Goal: Transaction & Acquisition: Purchase product/service

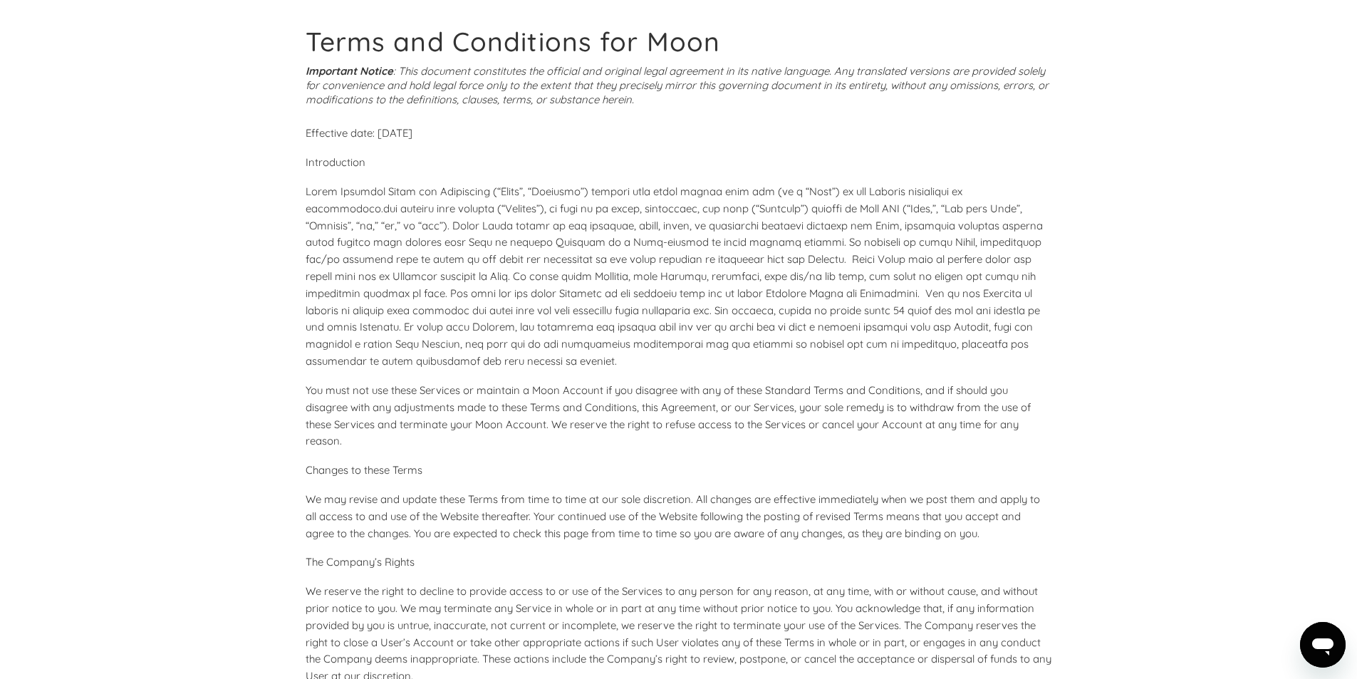
drag, startPoint x: 0, startPoint y: 0, endPoint x: 668, endPoint y: 286, distance: 726.8
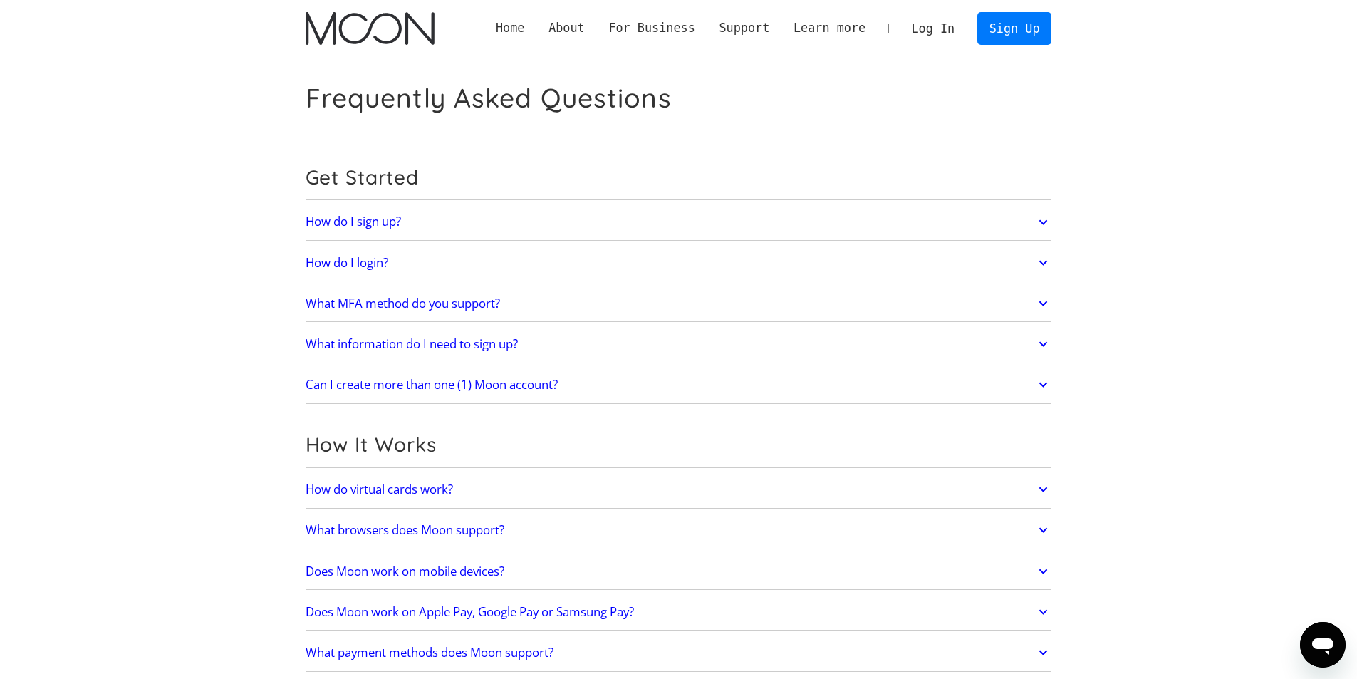
click at [941, 31] on link "Log In" at bounding box center [933, 28] width 67 height 31
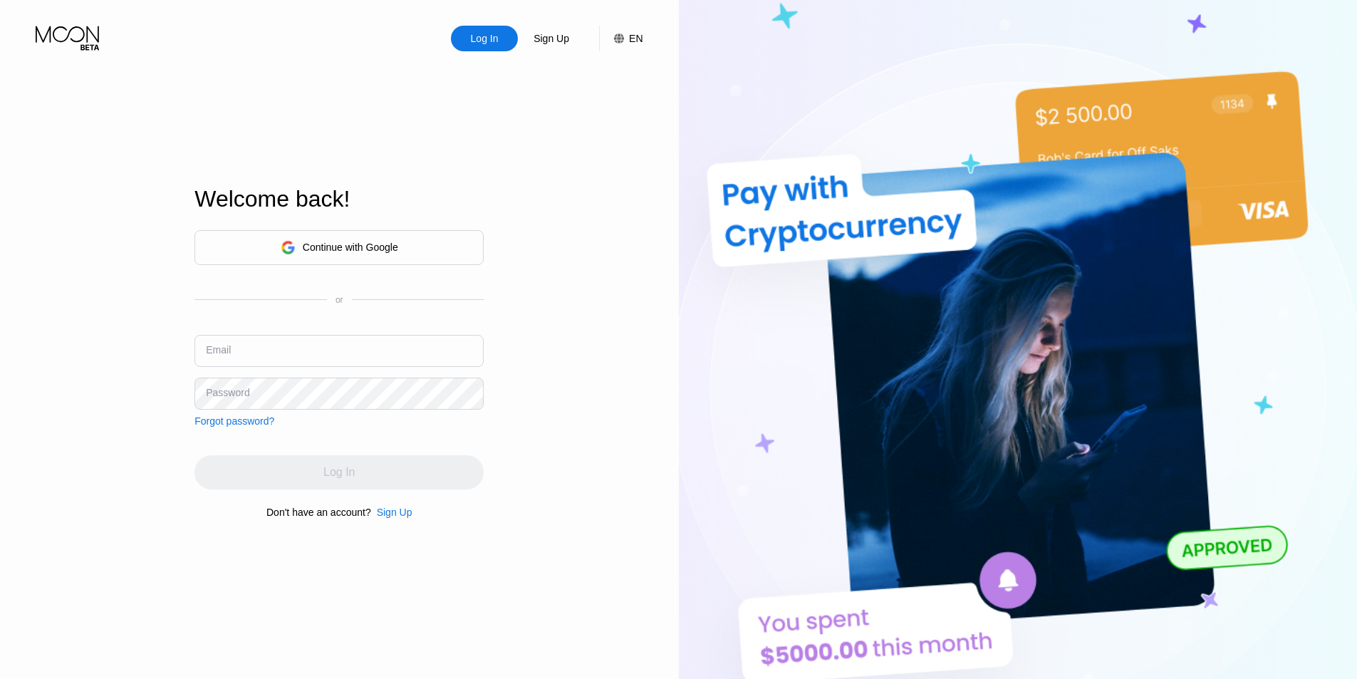
click at [407, 242] on div "Continue with Google" at bounding box center [338, 247] width 289 height 35
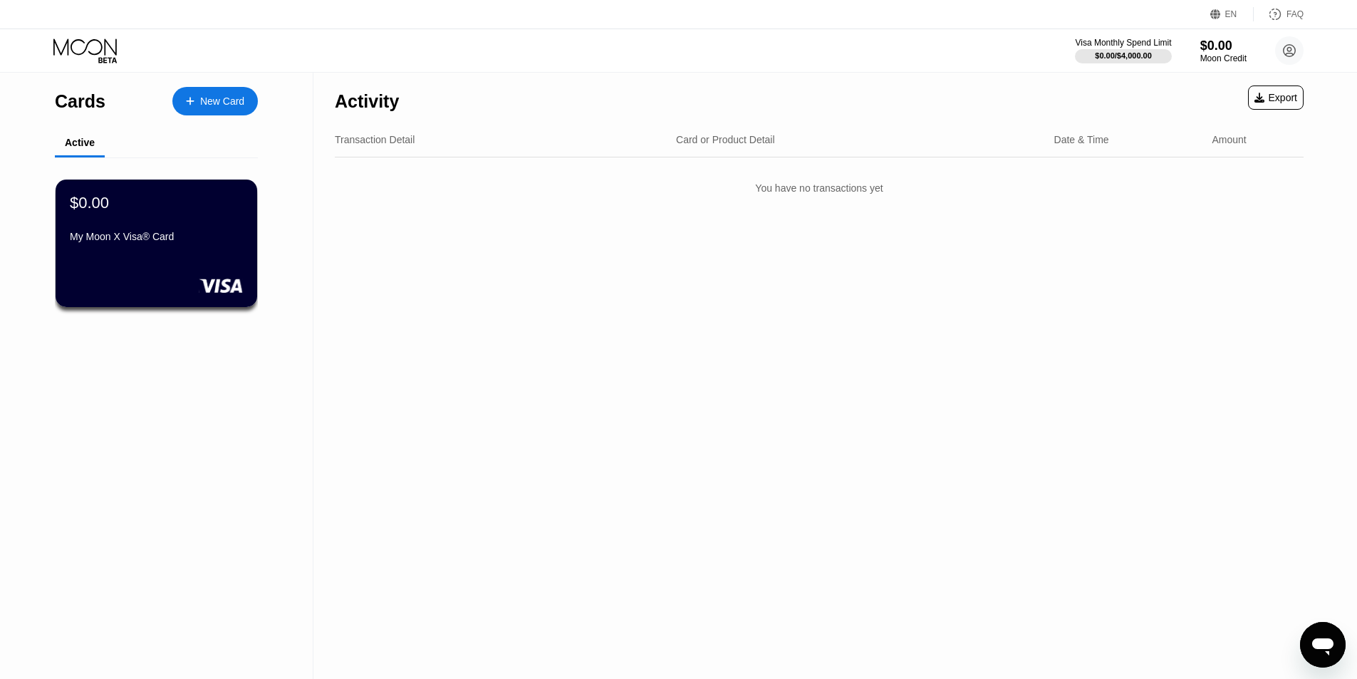
click at [207, 103] on div "New Card" at bounding box center [222, 101] width 44 height 12
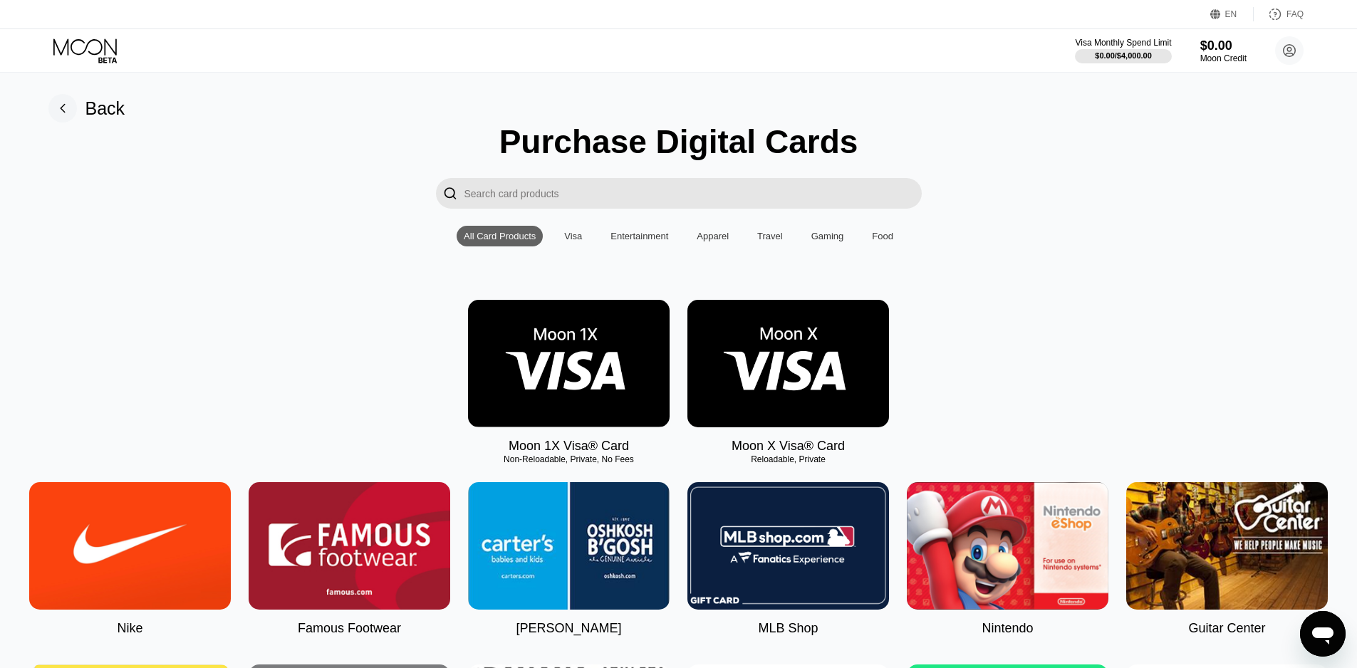
click at [617, 199] on input "Search card products" at bounding box center [692, 193] width 457 height 31
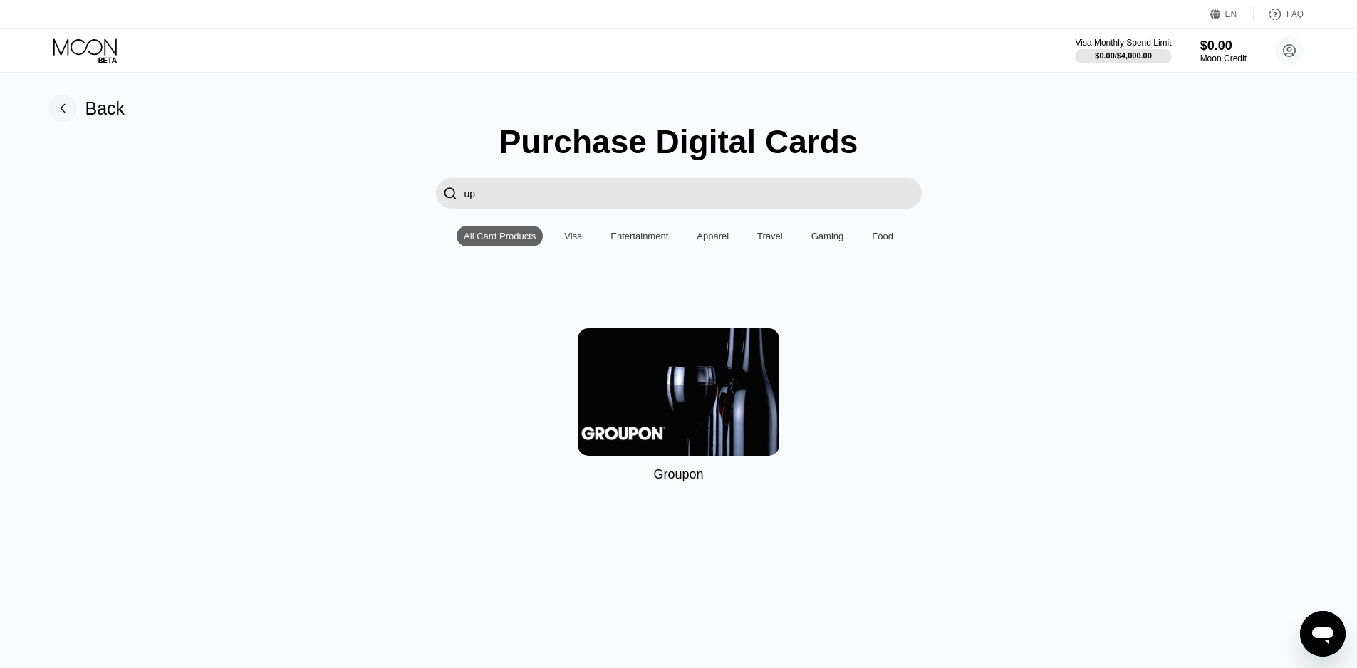
type input "u"
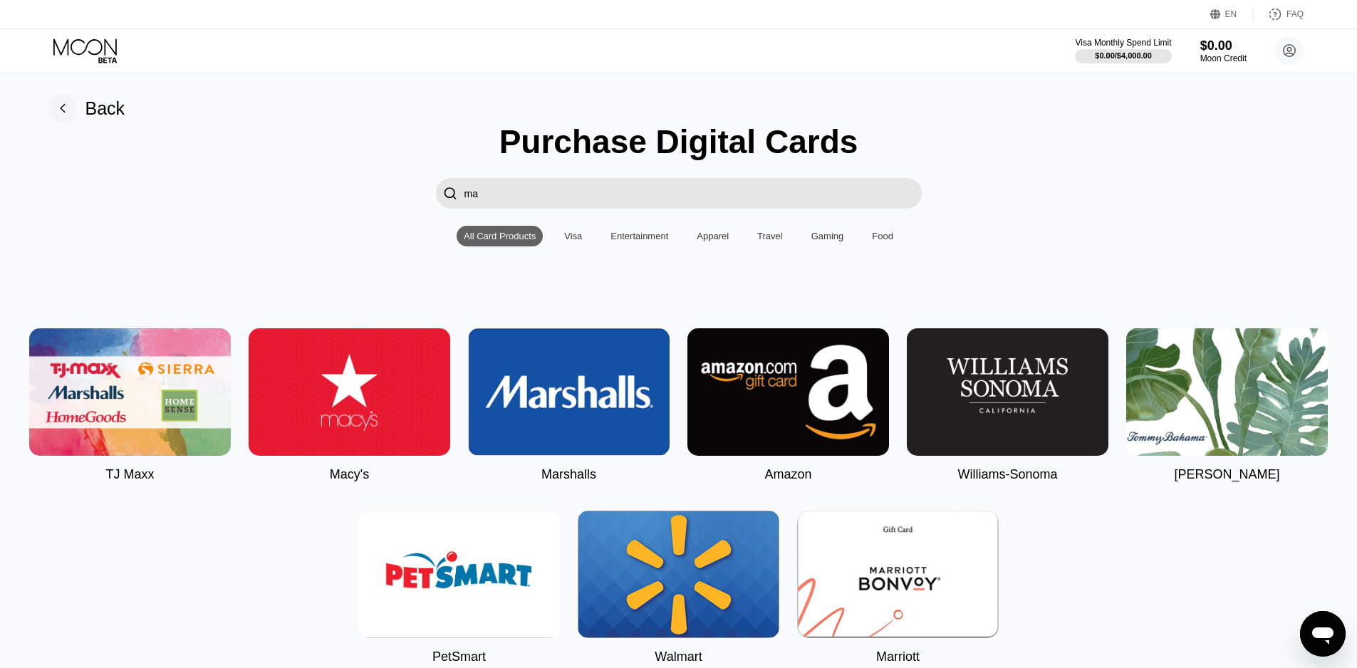
type input "m"
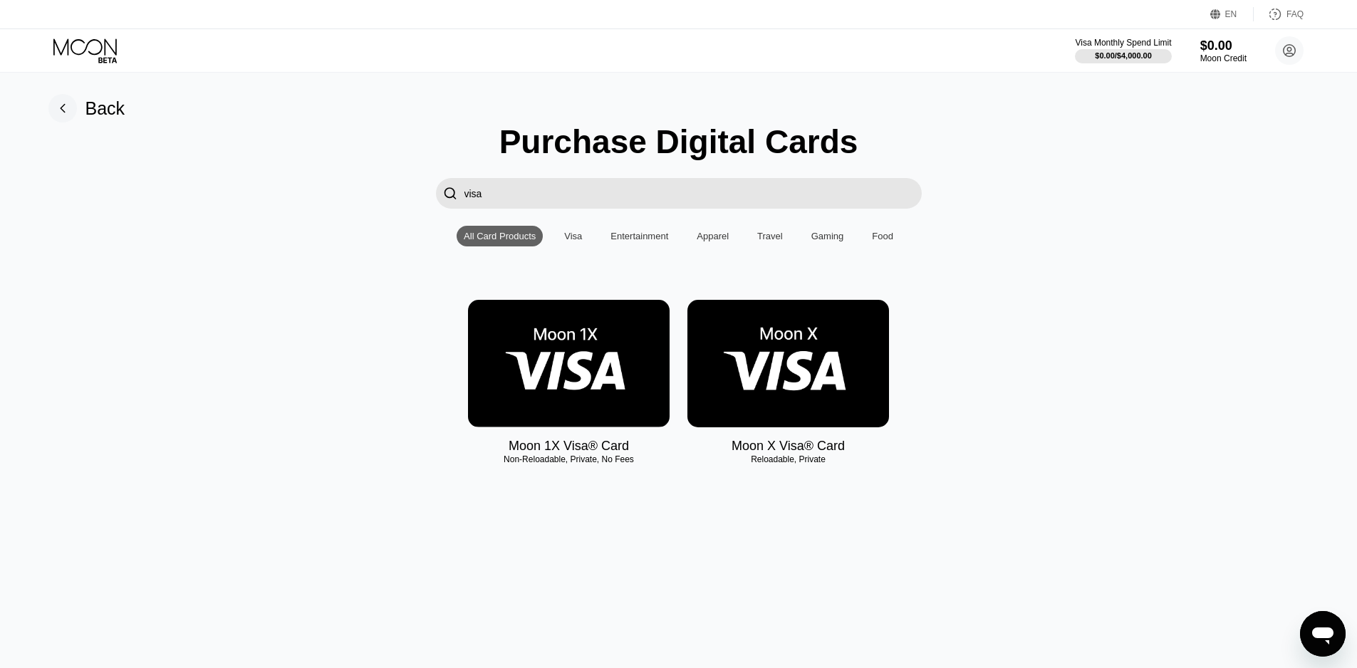
type input "visa"
click at [758, 378] on img at bounding box center [788, 363] width 202 height 127
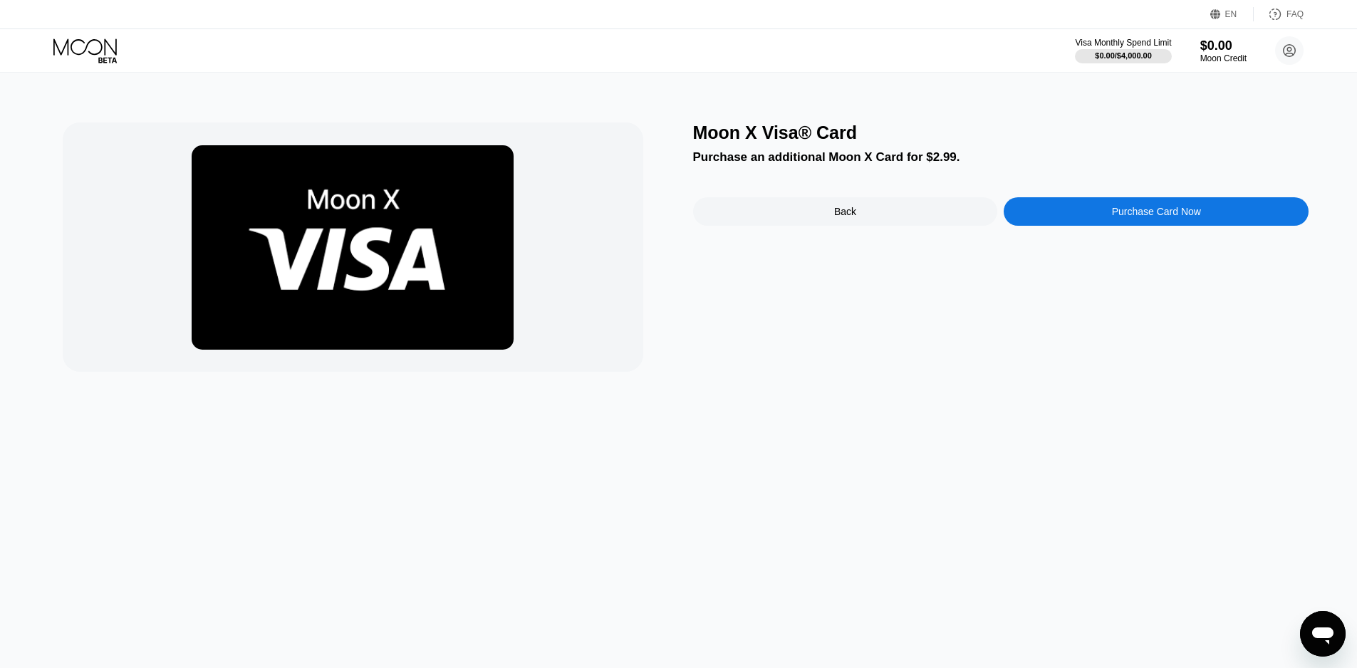
click at [1062, 219] on div "Purchase Card Now" at bounding box center [1155, 211] width 305 height 28
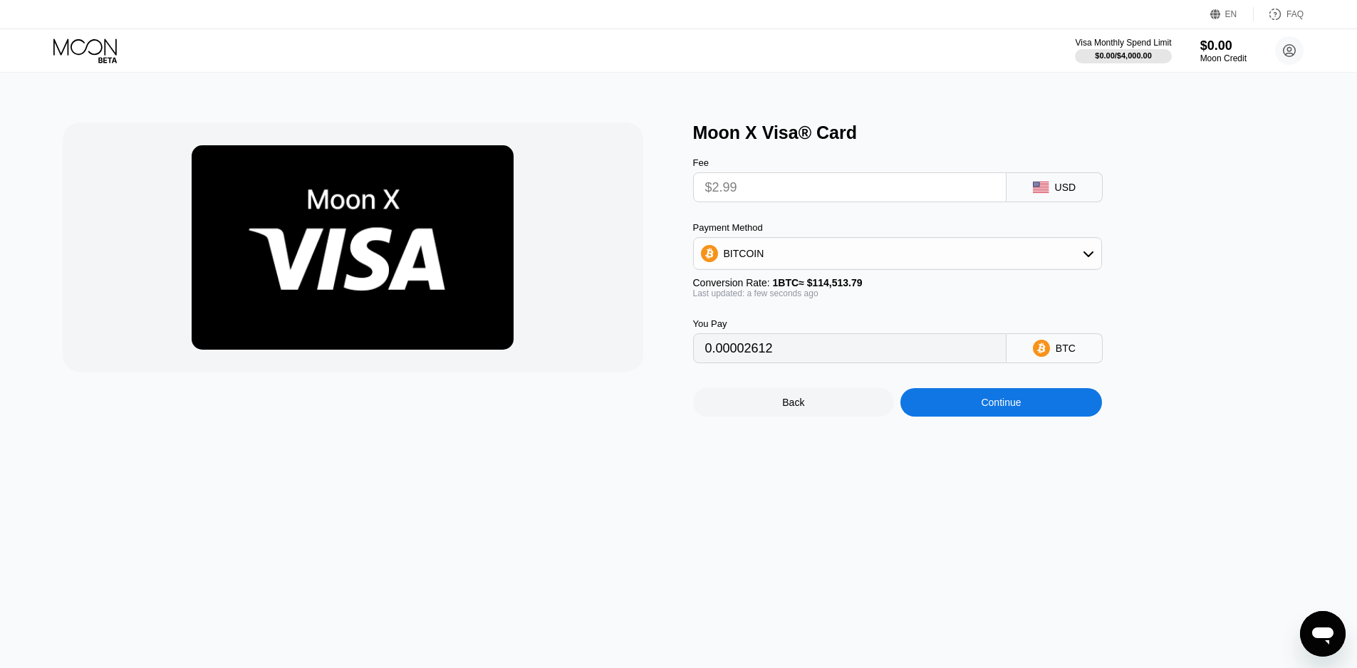
click at [898, 268] on div "BITCOIN" at bounding box center [897, 253] width 407 height 28
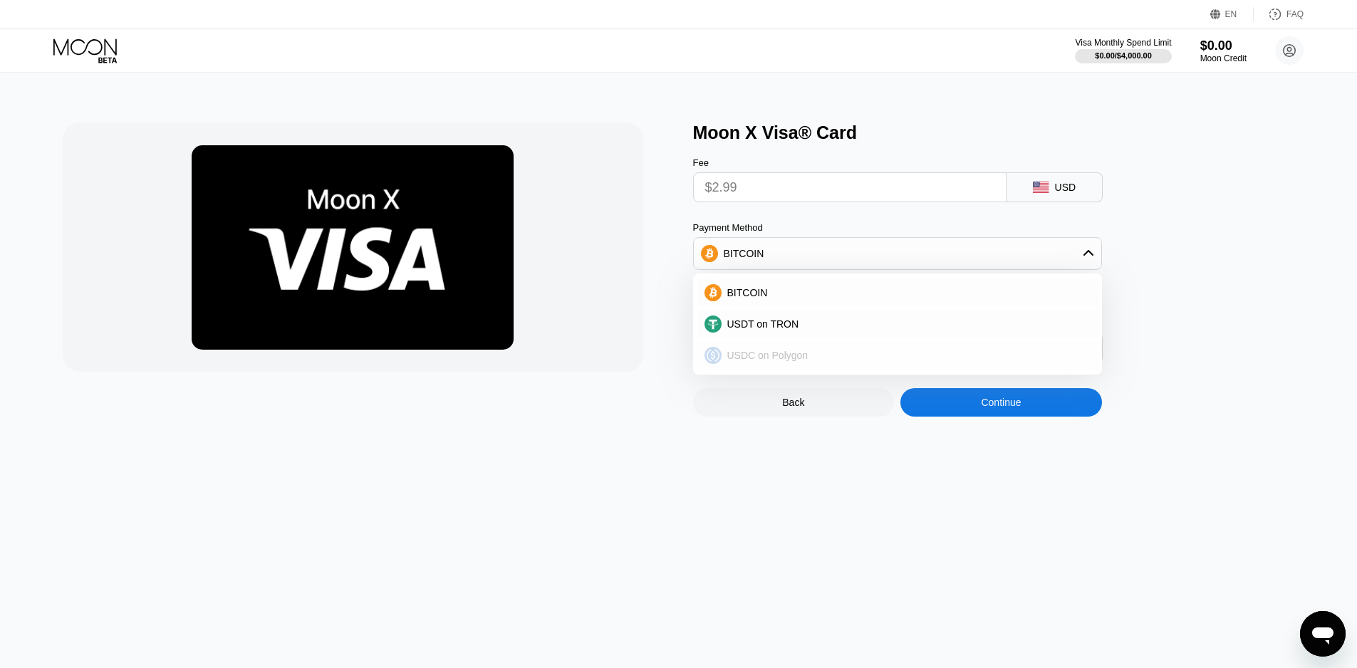
click at [877, 355] on div "USDC on Polygon" at bounding box center [905, 355] width 369 height 11
type input "2.99000000"
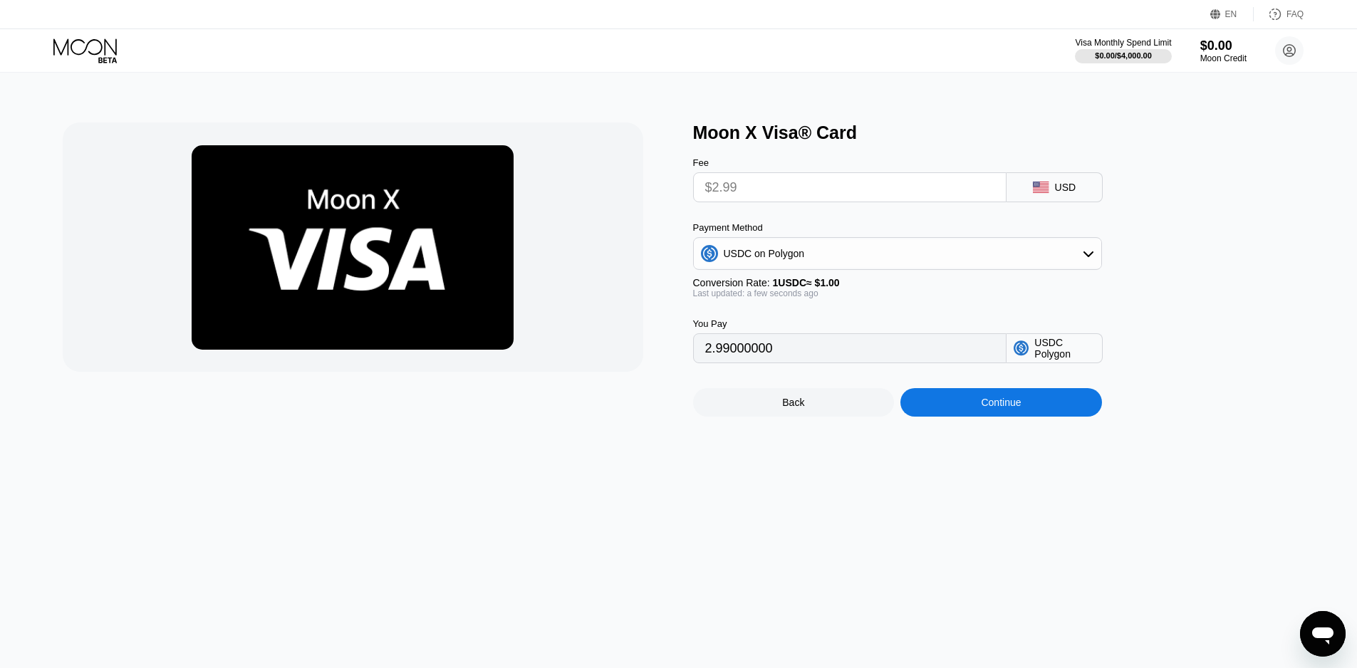
click at [811, 194] on input "$2.99" at bounding box center [849, 187] width 289 height 28
click at [834, 407] on div "Back" at bounding box center [794, 402] width 202 height 28
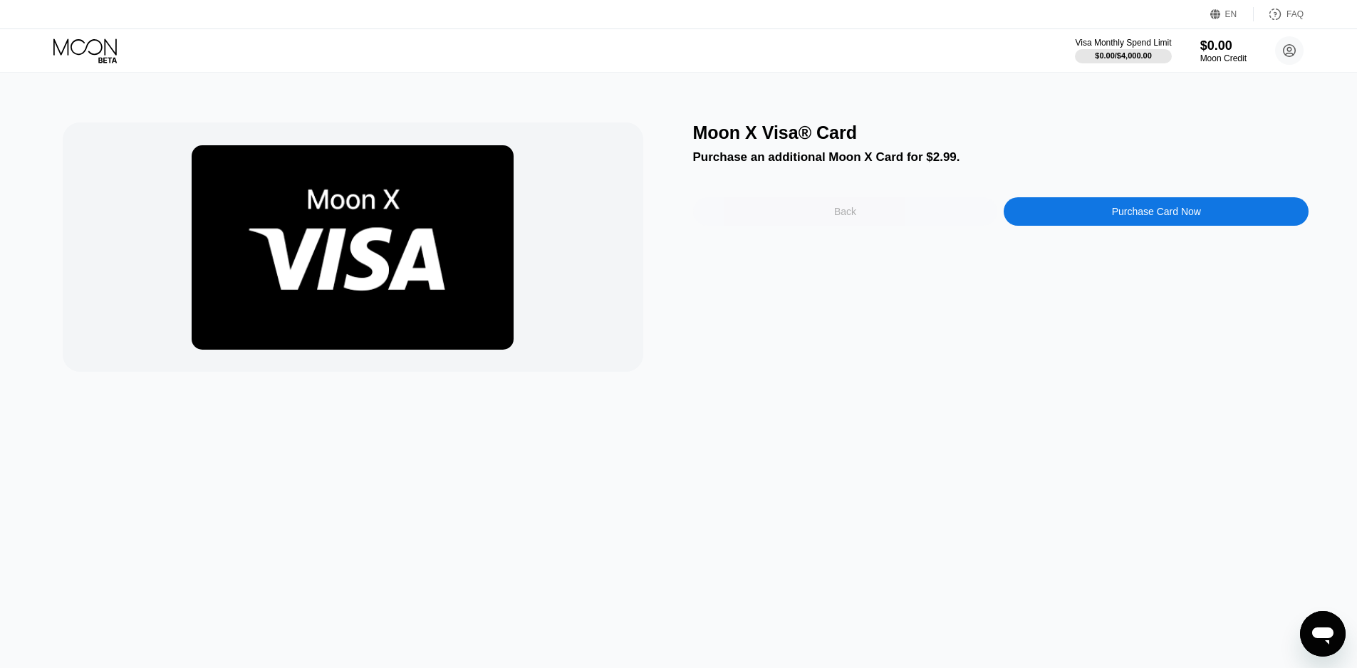
click at [852, 217] on div "Back" at bounding box center [845, 211] width 22 height 11
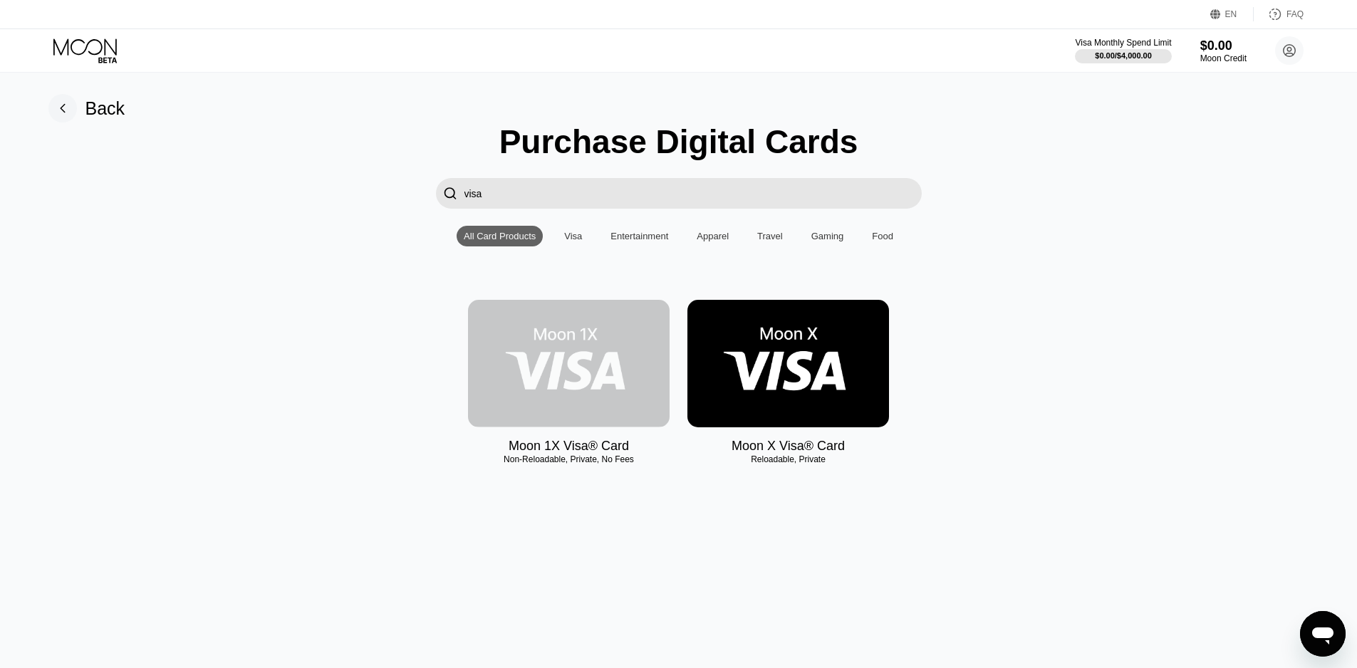
click at [603, 344] on img at bounding box center [569, 363] width 202 height 127
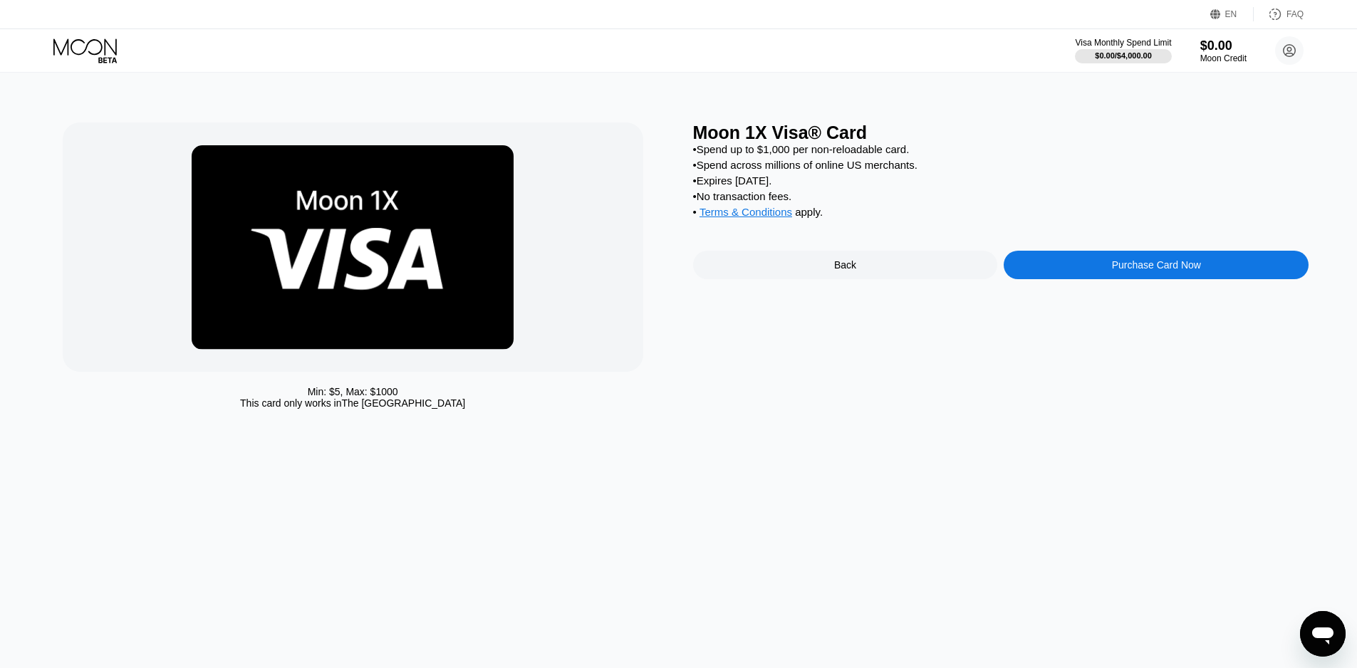
click at [1053, 273] on div "Purchase Card Now" at bounding box center [1155, 265] width 305 height 28
click at [821, 279] on div "Back" at bounding box center [845, 265] width 305 height 28
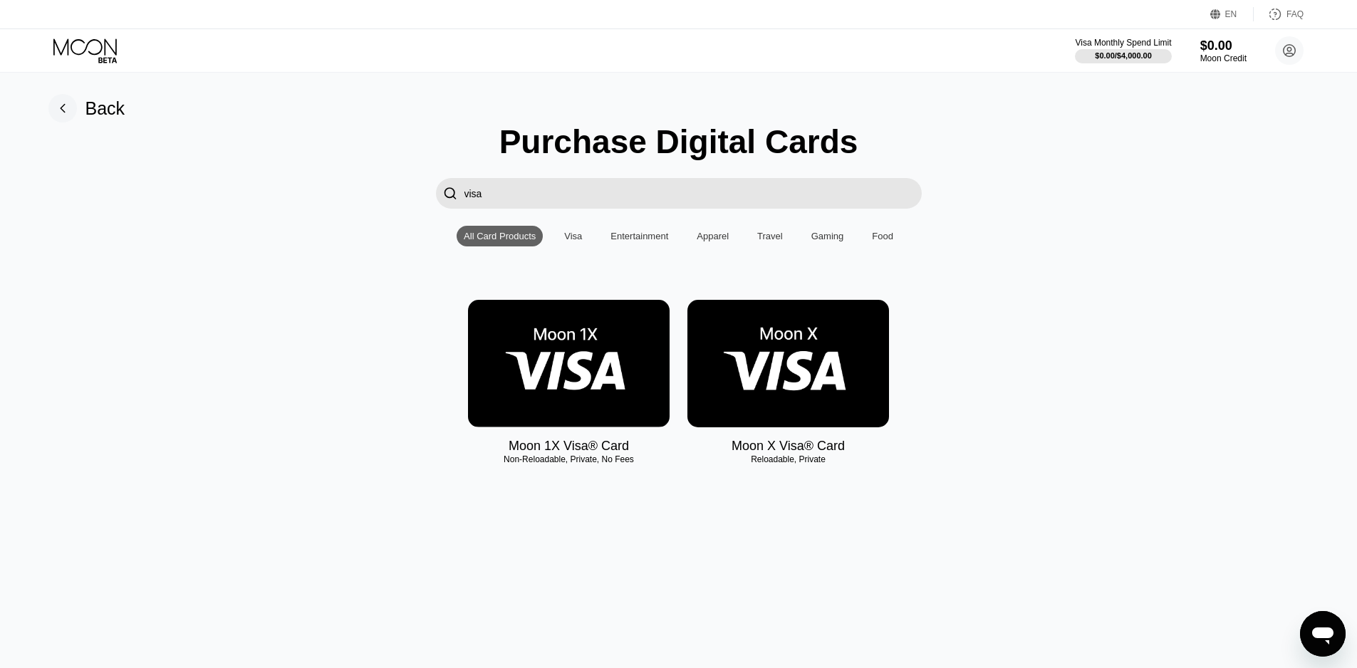
click at [565, 233] on div "Visa" at bounding box center [573, 236] width 32 height 21
drag, startPoint x: 551, startPoint y: 206, endPoint x: 443, endPoint y: 217, distance: 108.1
click at [443, 217] on div "Purchase Digital Cards  visa All Card Products Visa Entertainment Apparel Trav…" at bounding box center [678, 302] width 1325 height 360
click at [714, 241] on div "Apparel" at bounding box center [713, 236] width 32 height 11
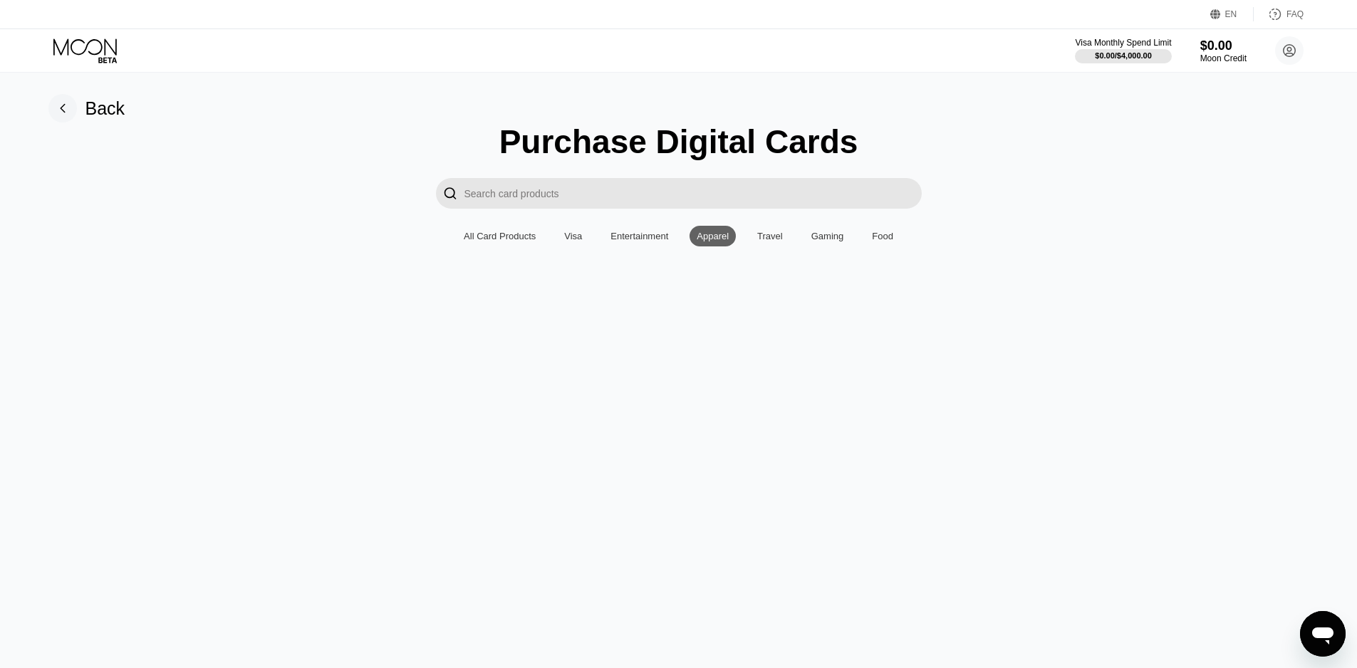
click at [646, 241] on div "Entertainment" at bounding box center [639, 236] width 58 height 11
click at [505, 241] on div "All Card Products" at bounding box center [500, 236] width 72 height 11
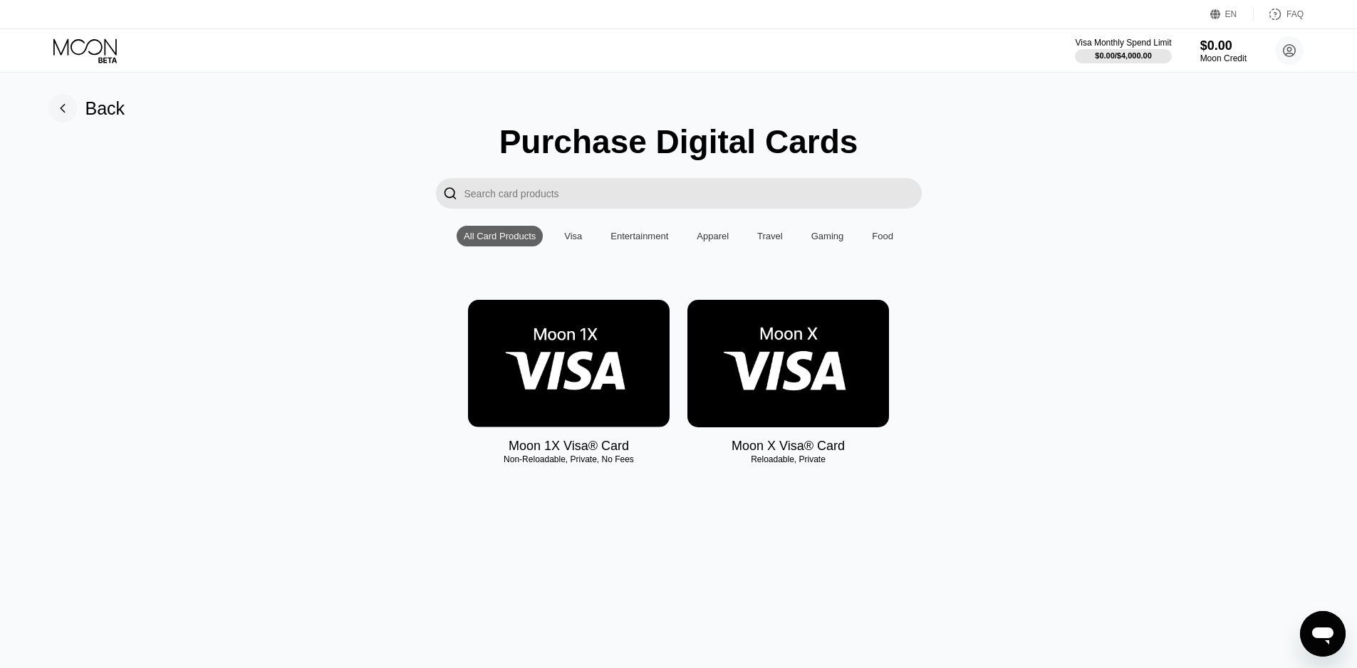
click at [445, 197] on div "" at bounding box center [450, 193] width 14 height 16
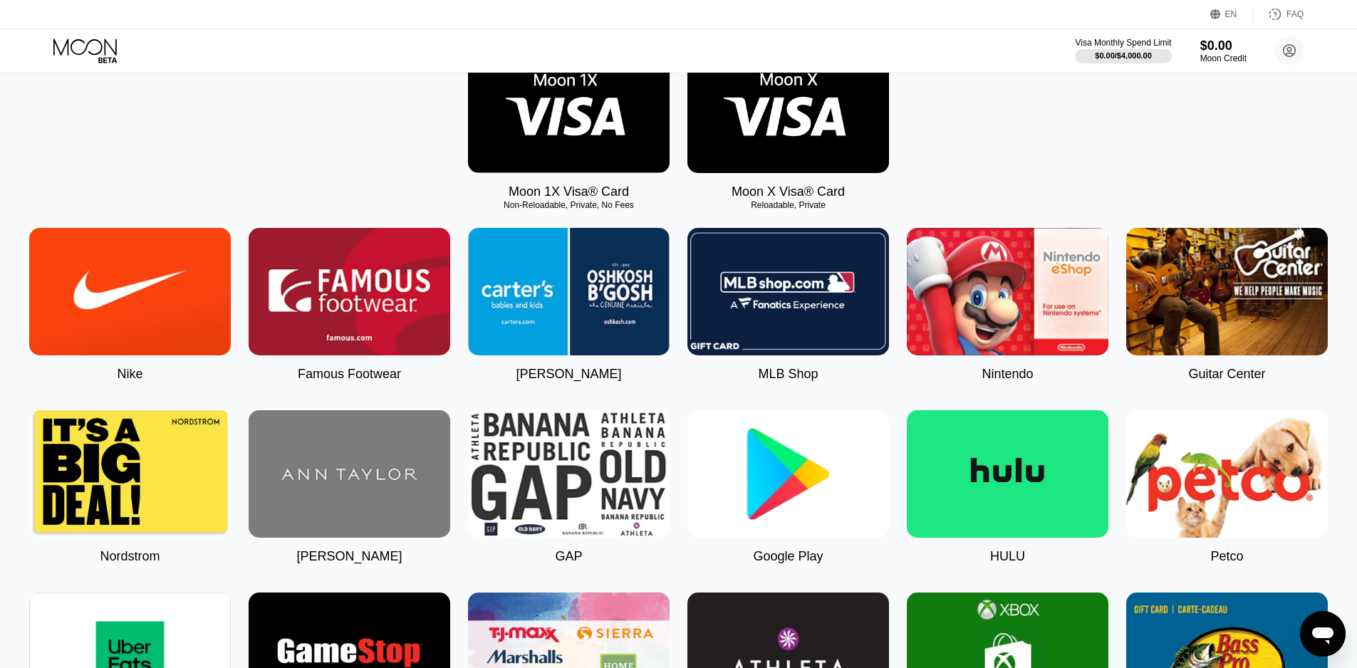
scroll to position [214, 0]
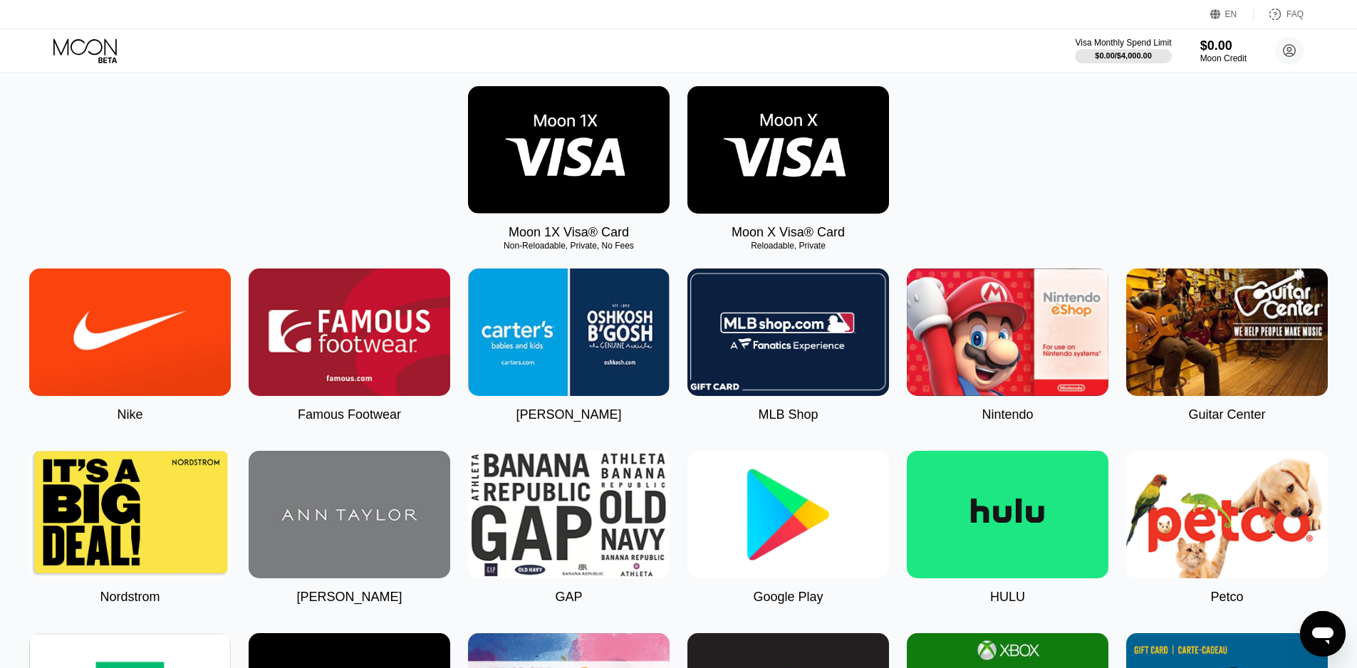
click at [170, 320] on img at bounding box center [130, 331] width 202 height 127
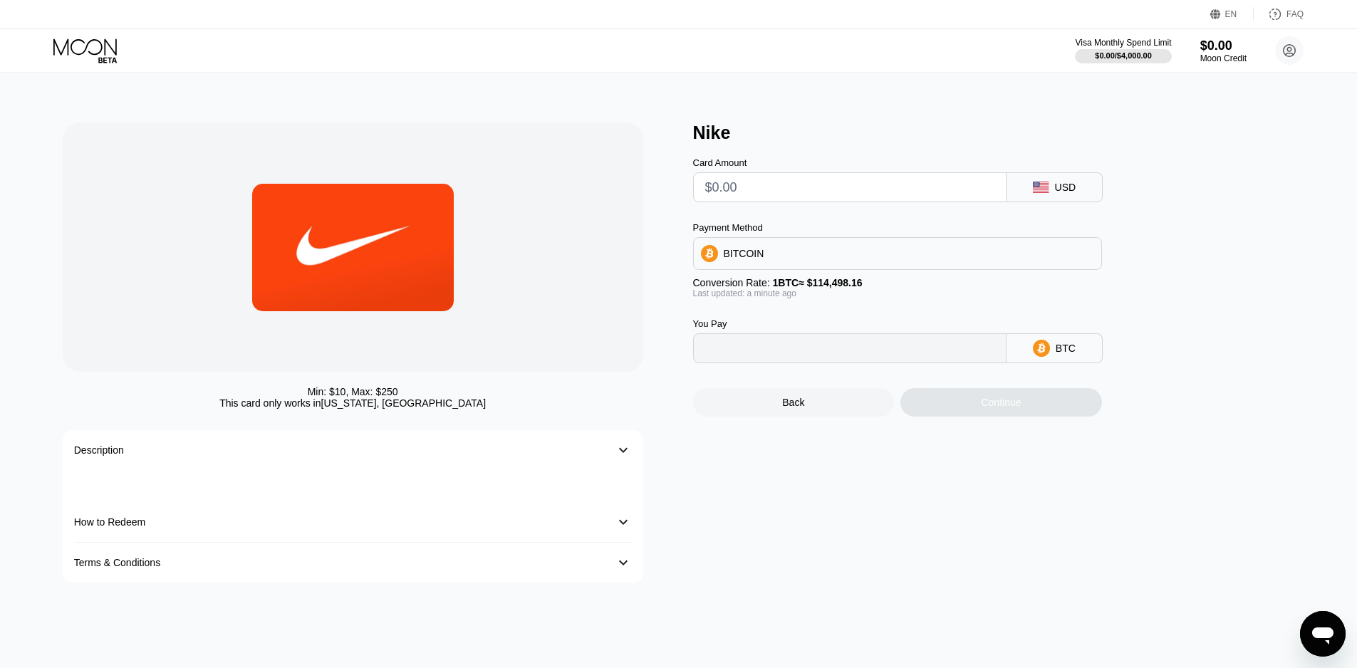
type input "0"
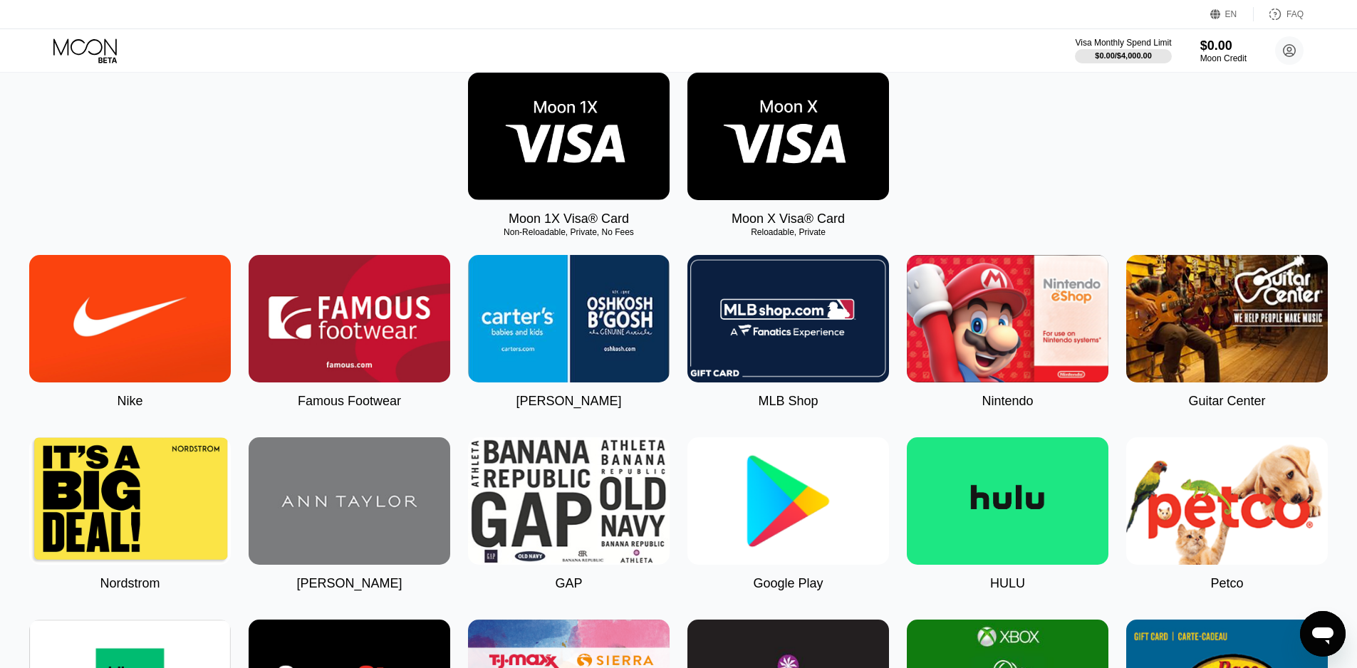
scroll to position [285, 0]
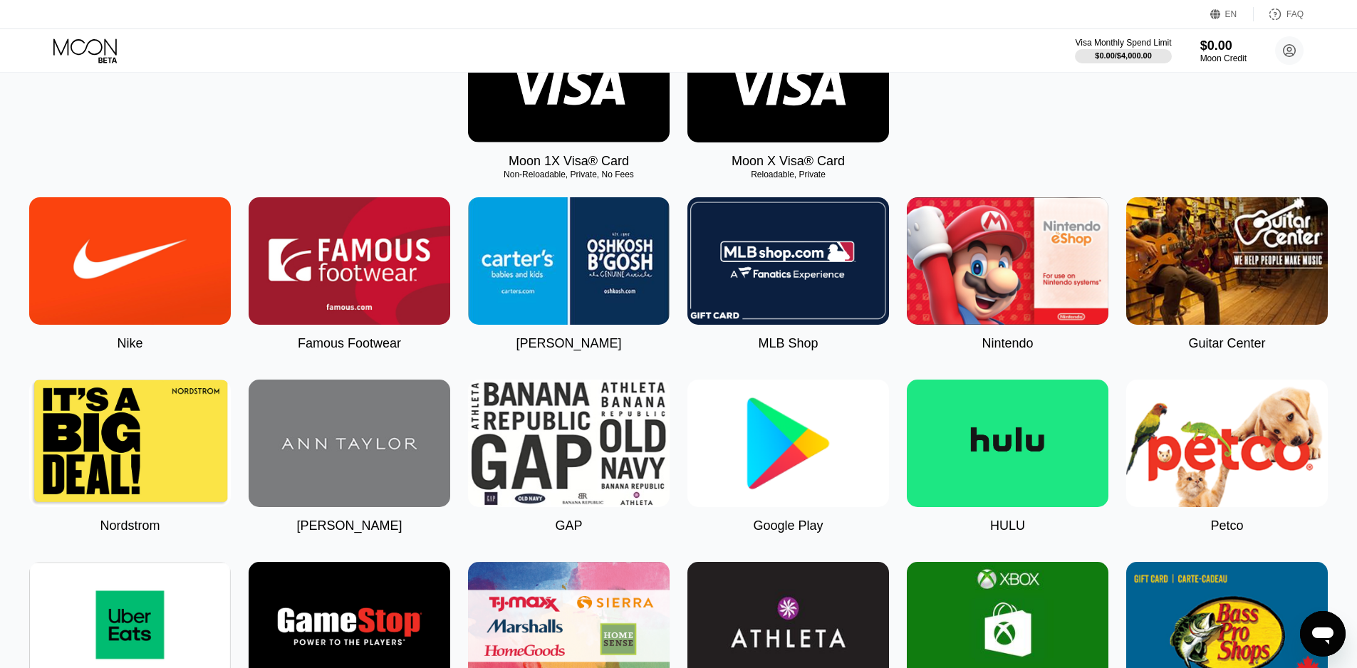
click at [372, 313] on img at bounding box center [350, 260] width 202 height 127
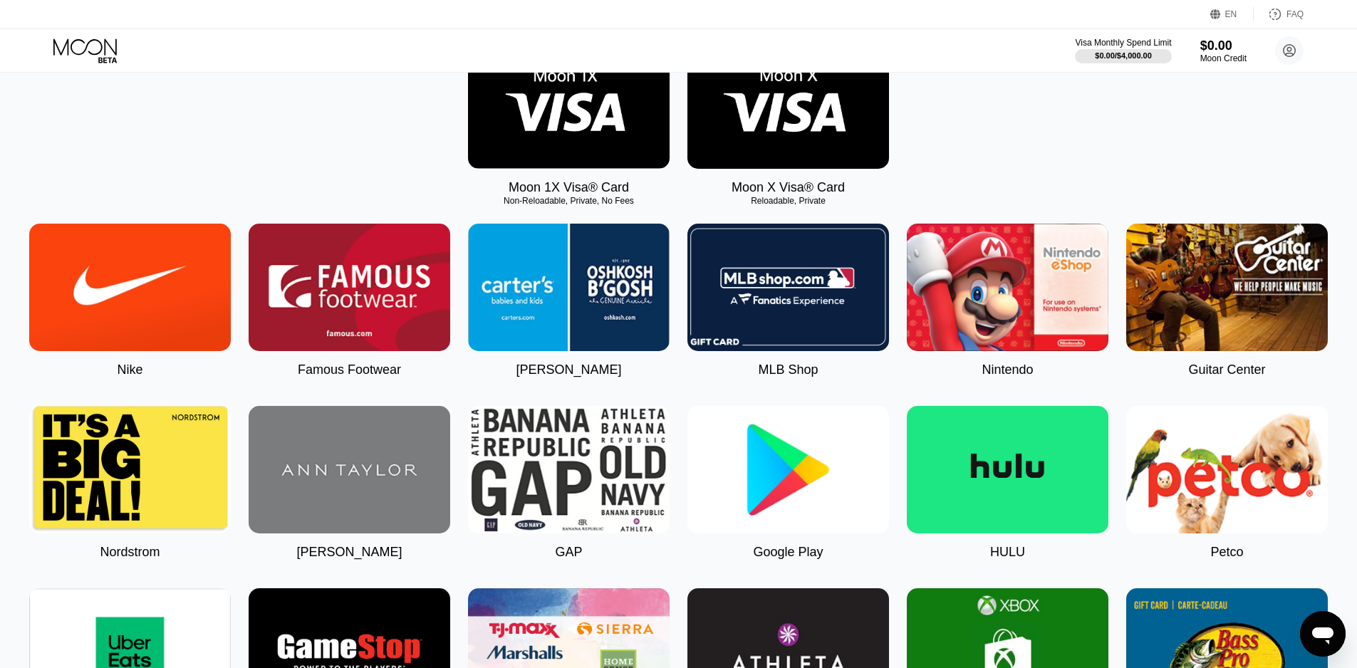
scroll to position [285, 0]
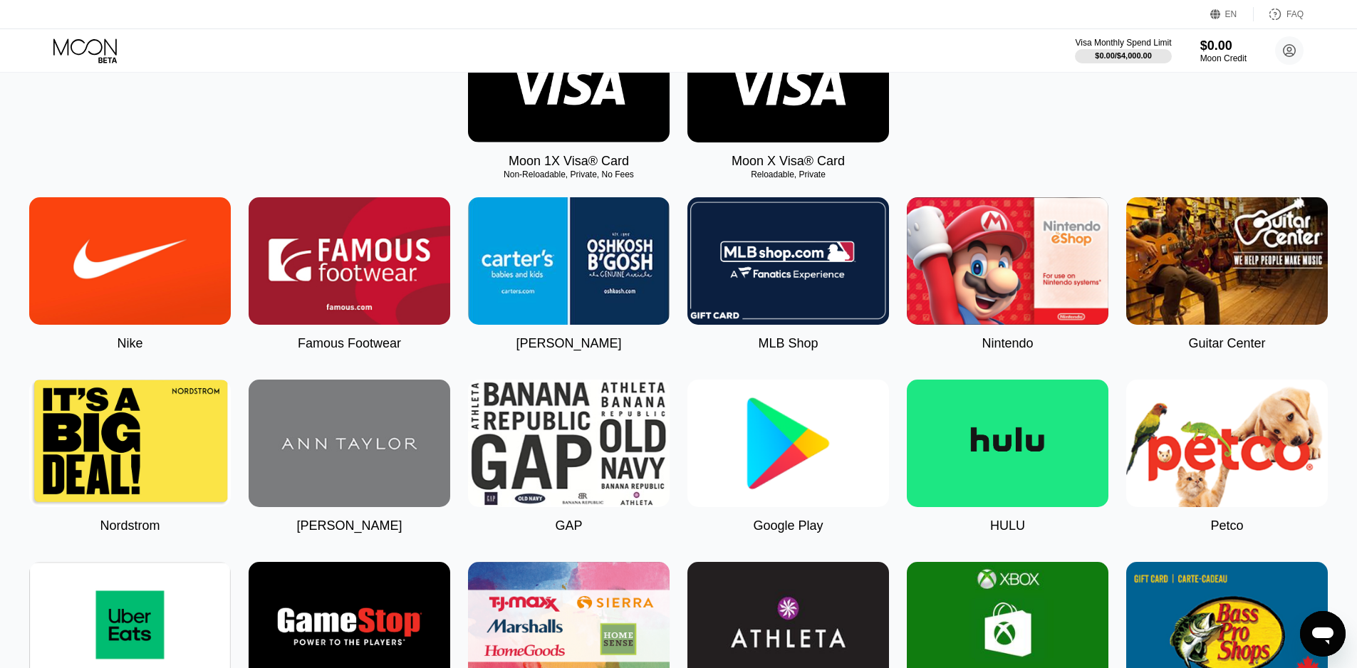
click at [558, 304] on img at bounding box center [569, 260] width 202 height 127
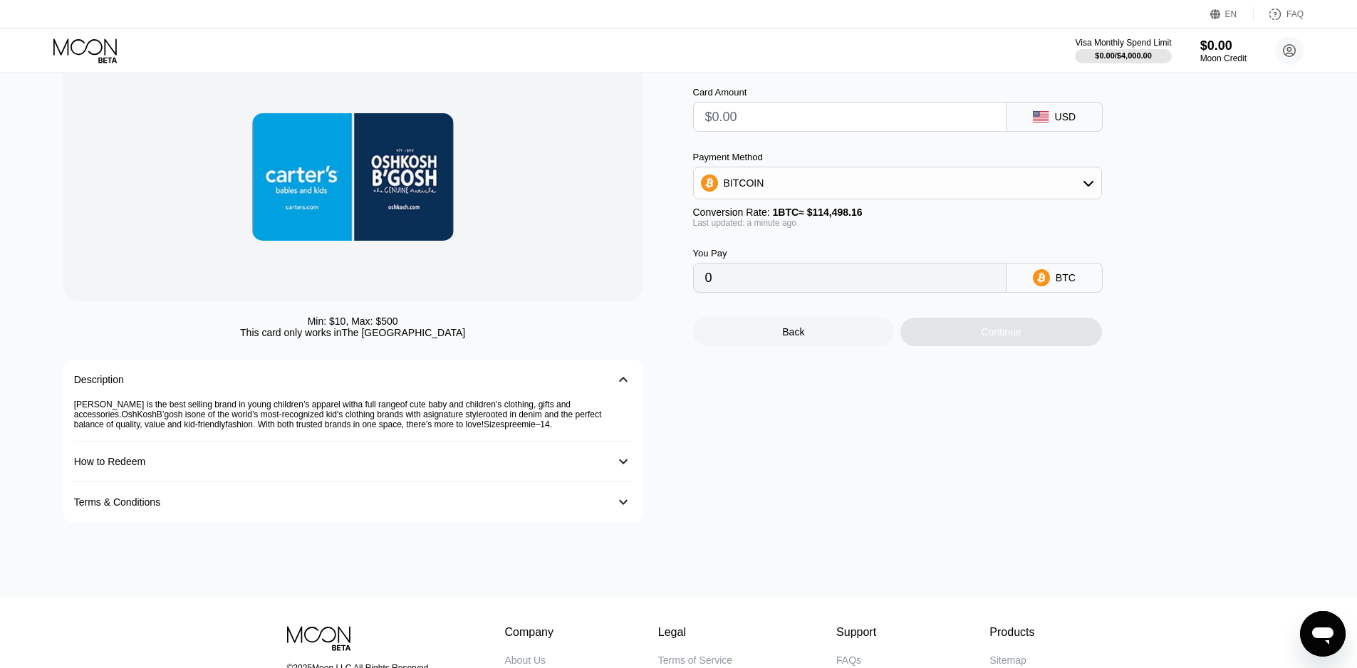
scroll to position [71, 0]
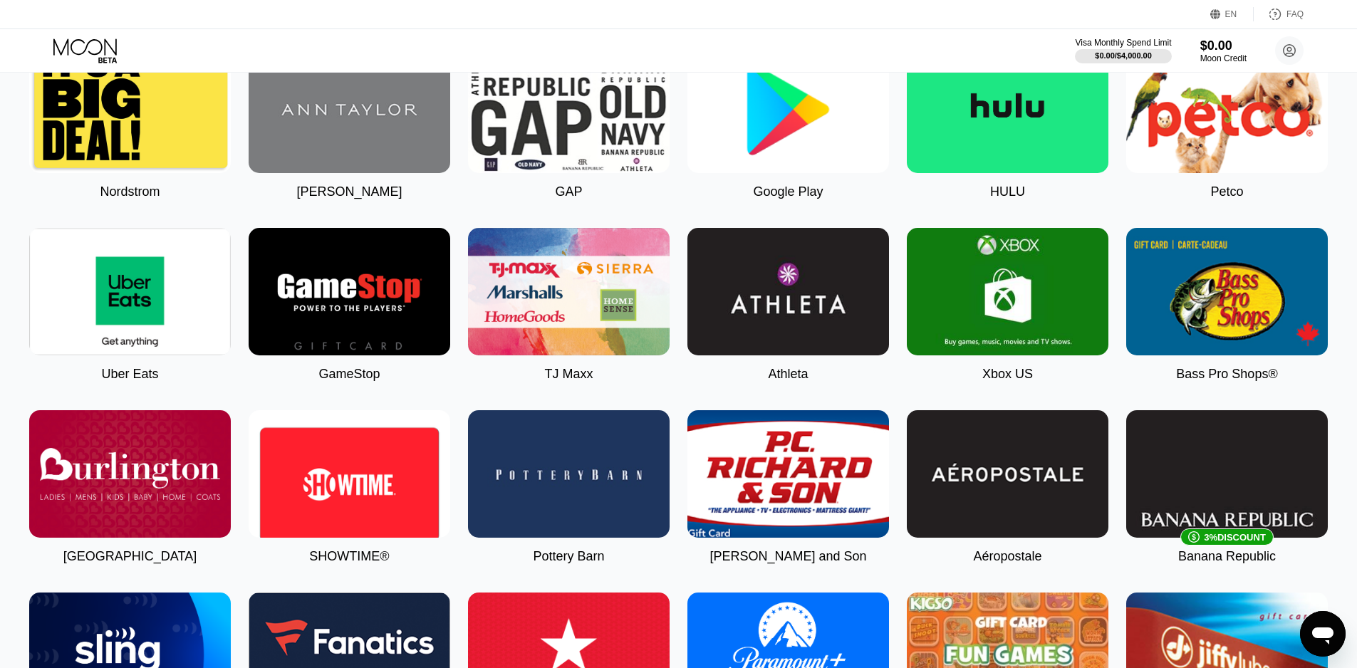
scroll to position [641, 0]
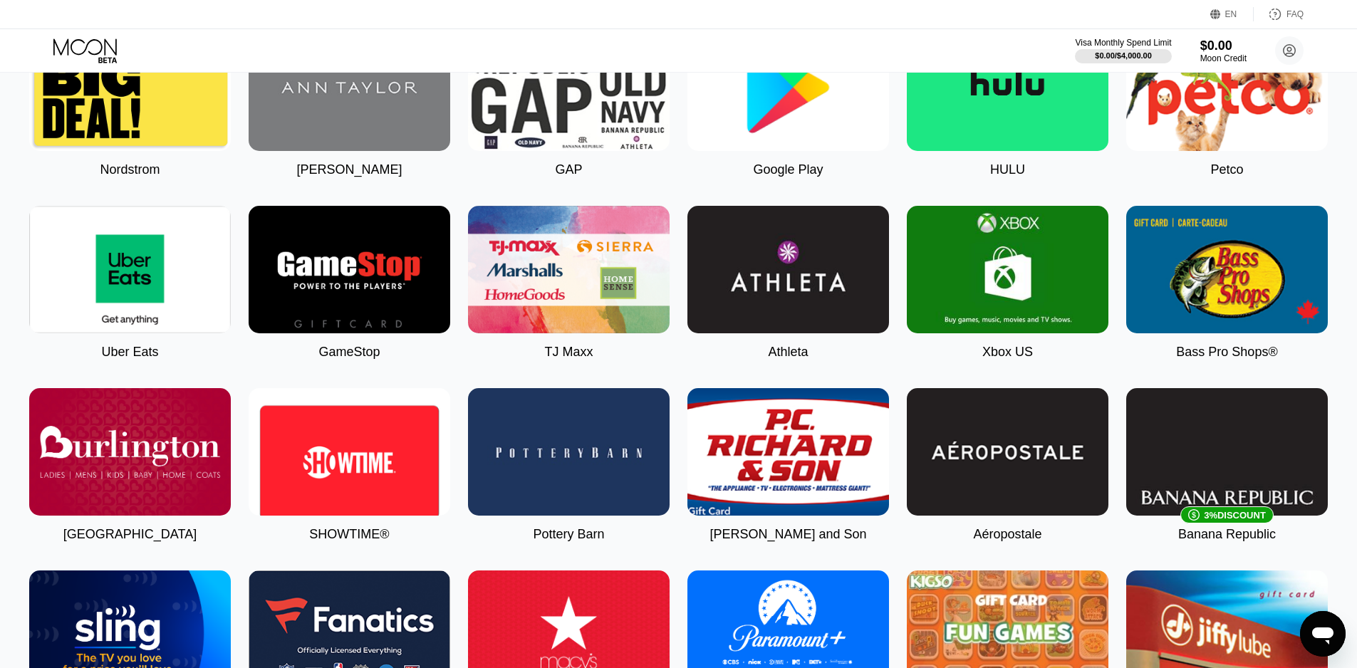
click at [391, 327] on img at bounding box center [350, 269] width 202 height 127
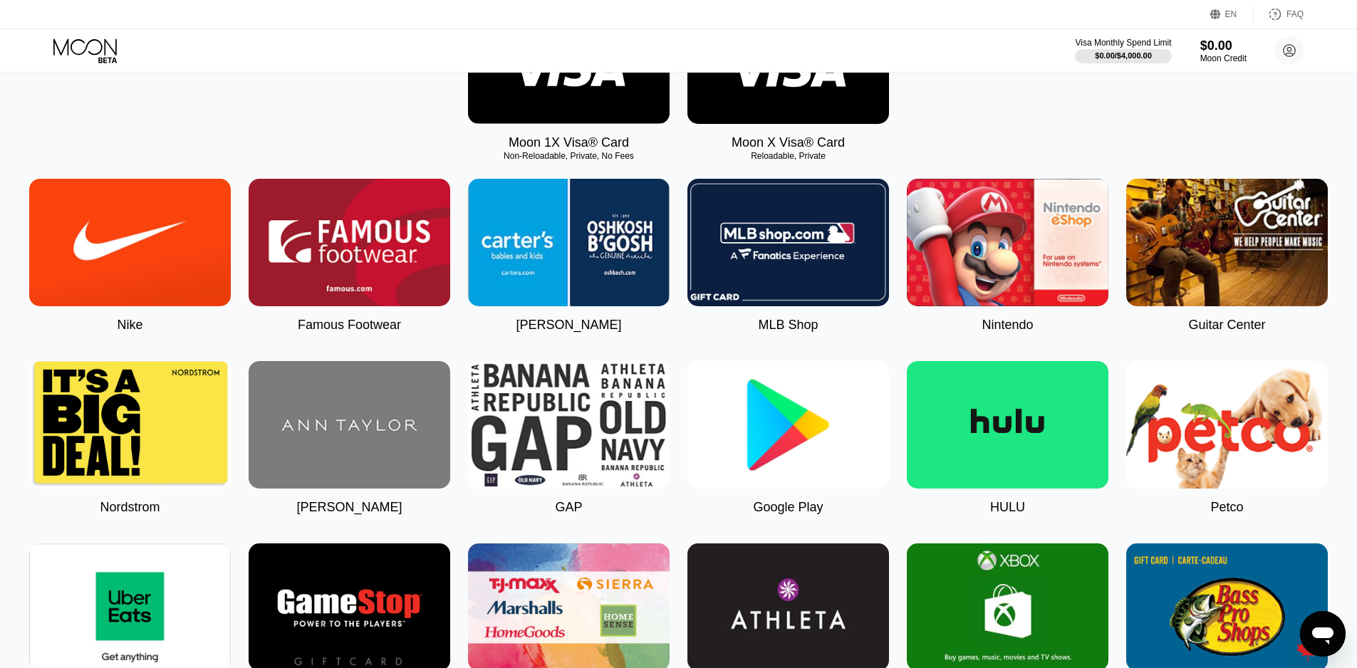
scroll to position [71, 0]
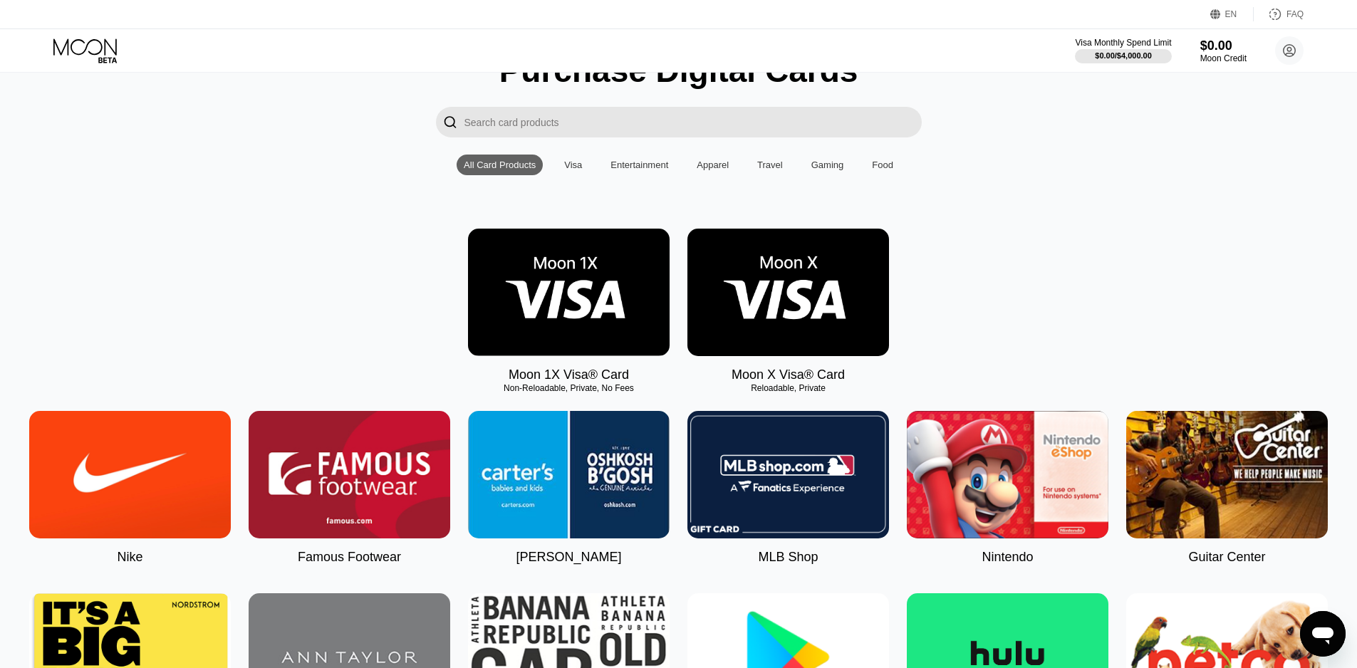
click at [688, 301] on img at bounding box center [788, 292] width 202 height 127
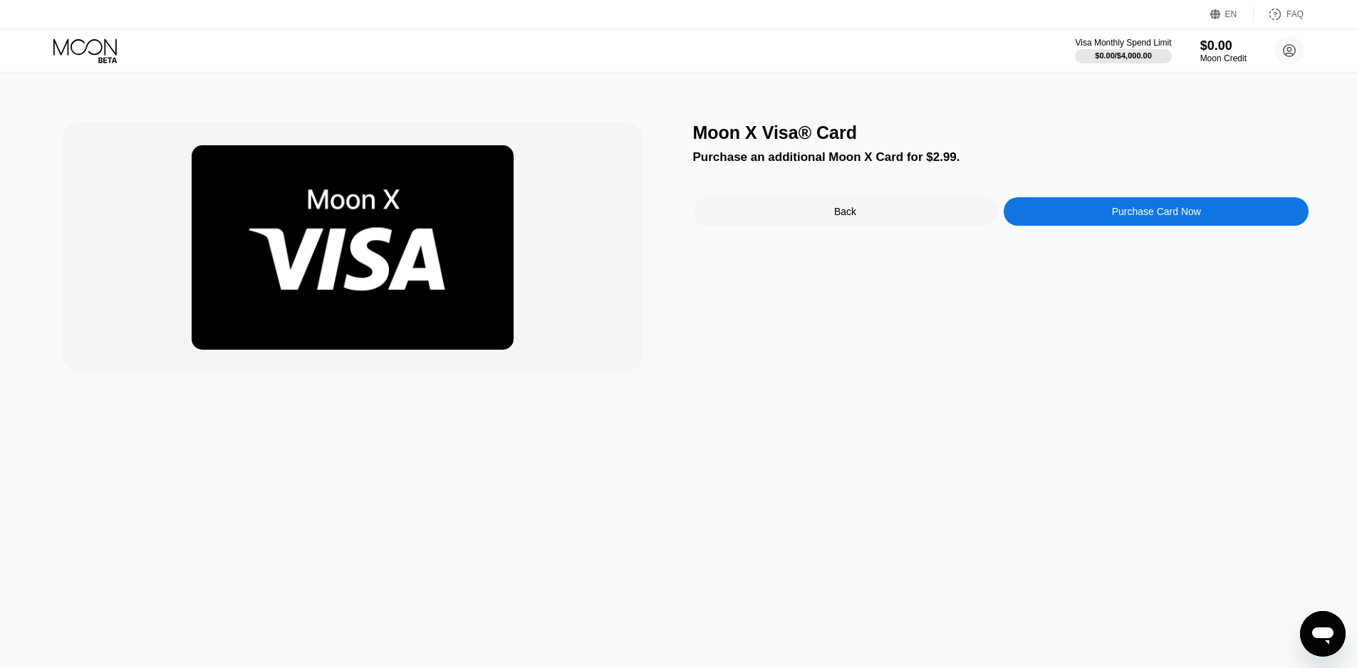
click at [1070, 220] on div "Purchase Card Now" at bounding box center [1155, 211] width 305 height 28
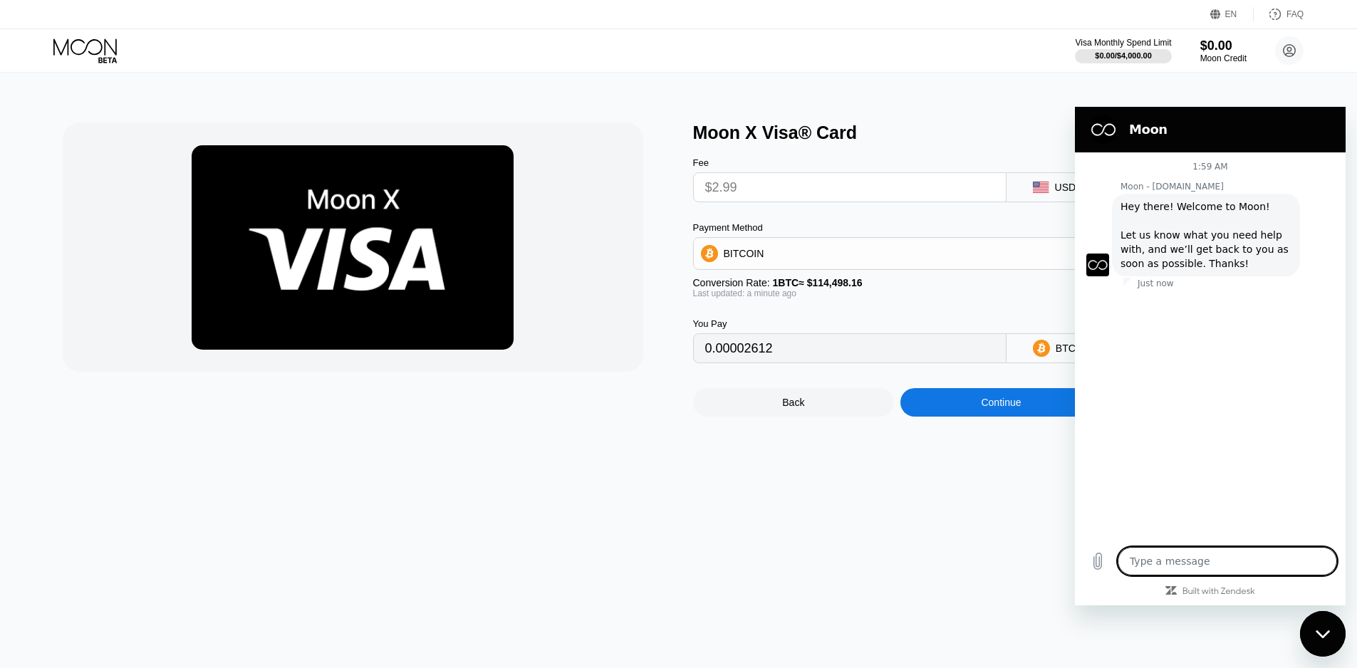
type textarea "x"
click at [1191, 553] on textarea at bounding box center [1226, 561] width 219 height 28
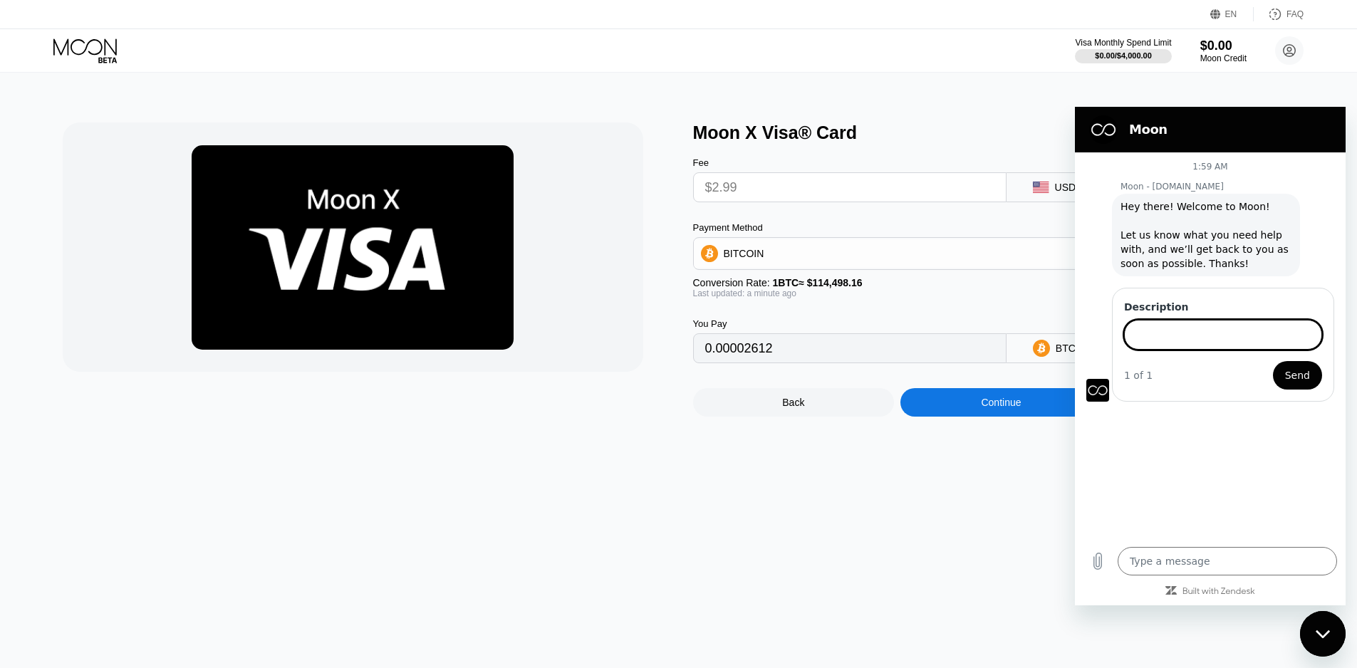
click at [1200, 347] on input "Description" at bounding box center [1223, 335] width 198 height 30
type input "heyy i m trying to hire a person on upwork but it is saying this"
click at [1295, 334] on input "heyy i m trying to hire a person on upwork but it is saying this" at bounding box center [1223, 335] width 198 height 30
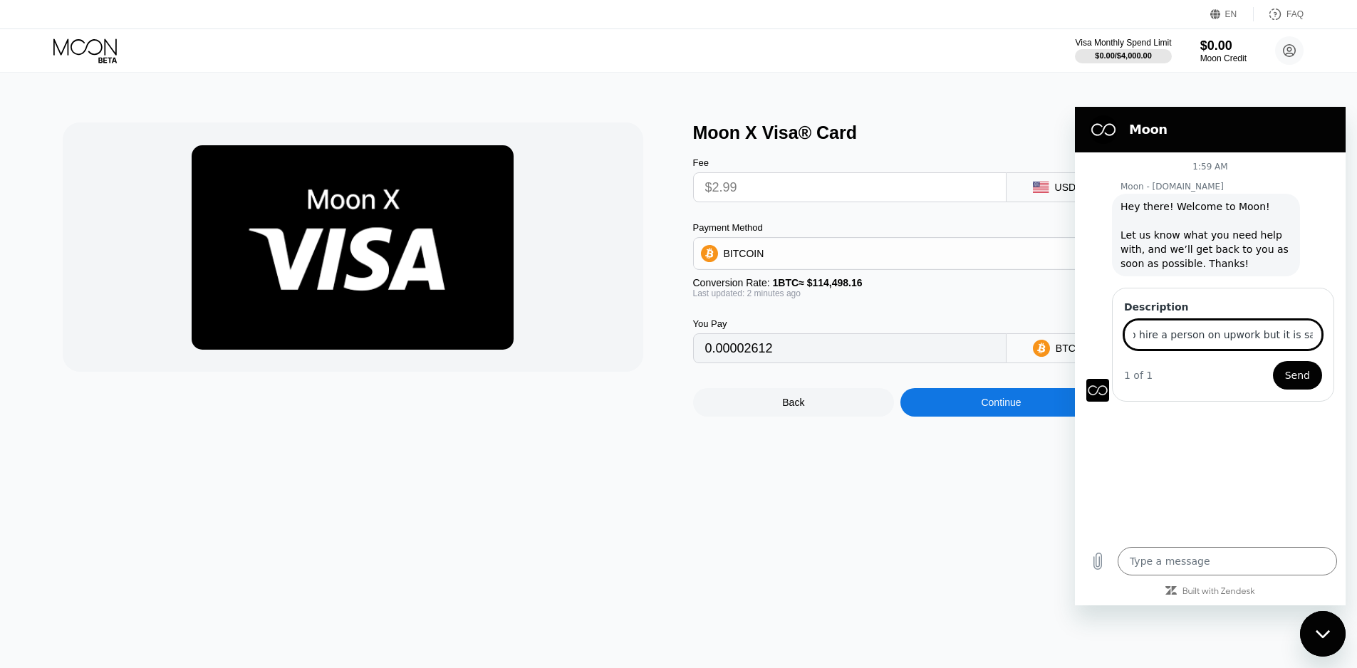
scroll to position [0, 93]
click at [1273, 361] on button "Send" at bounding box center [1297, 375] width 49 height 28
click at [1231, 361] on button "Sending form" at bounding box center [1276, 375] width 91 height 28
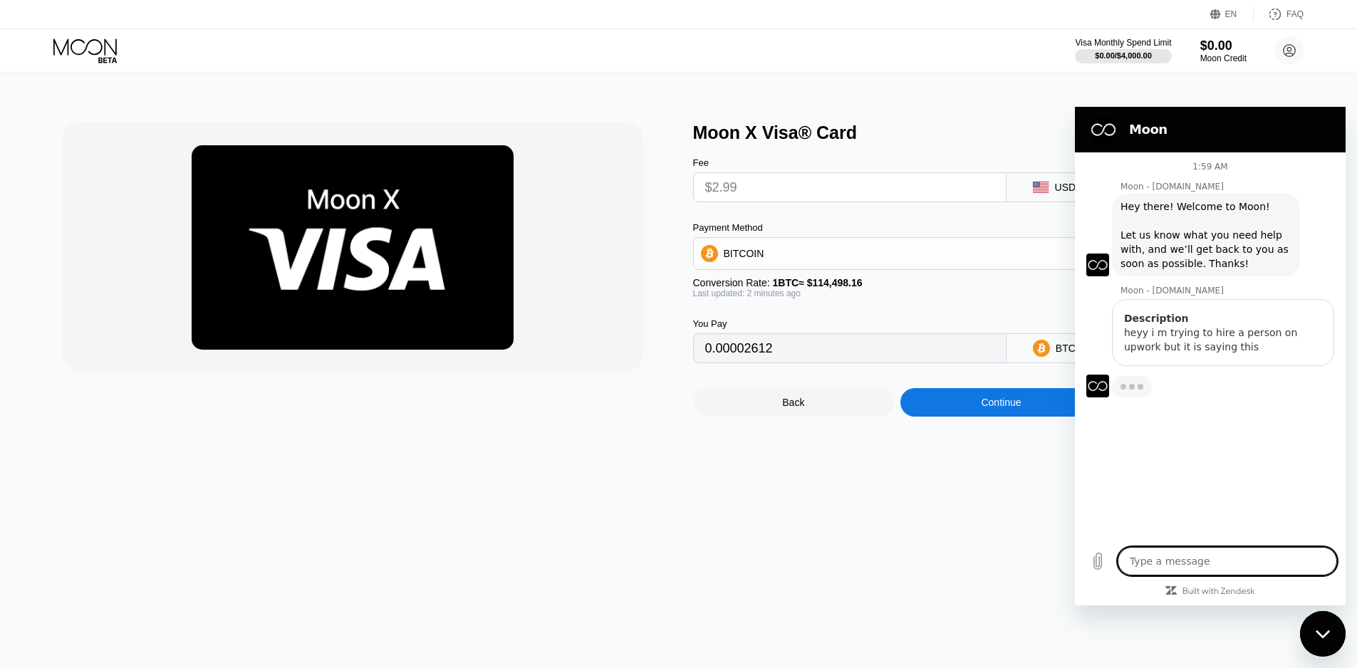
type textarea "x"
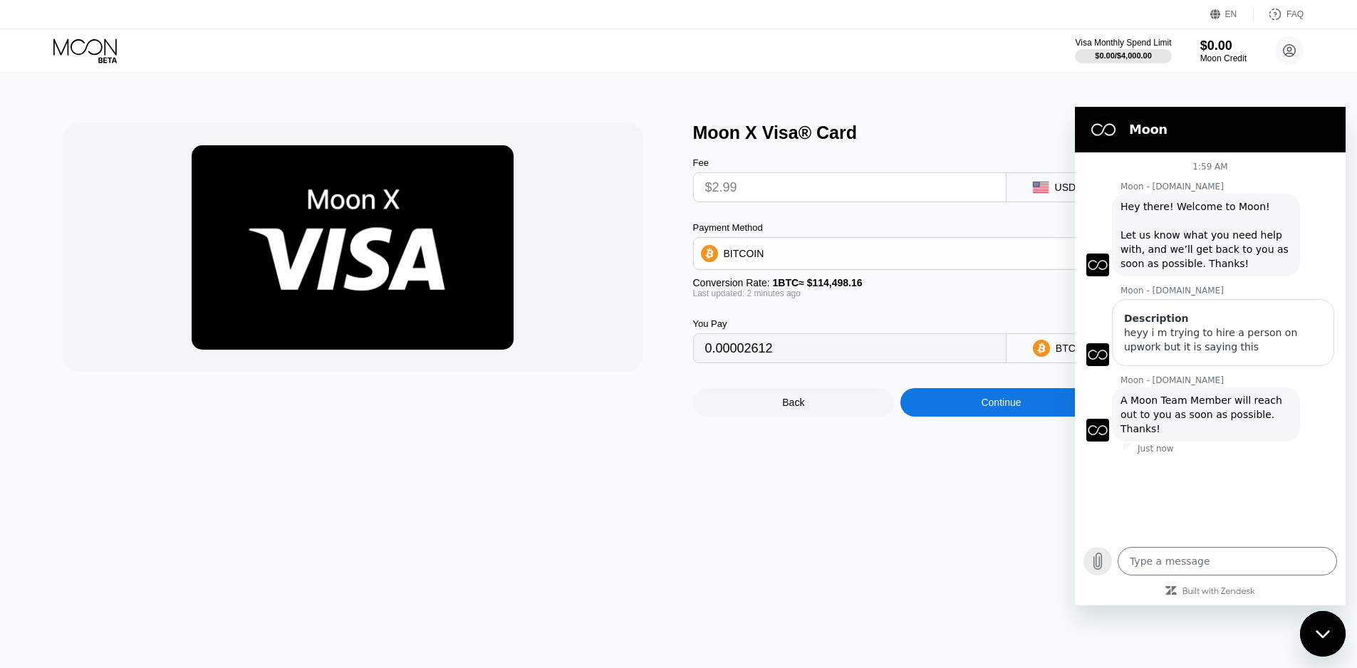
click at [1095, 561] on icon "Upload file" at bounding box center [1098, 561] width 8 height 16
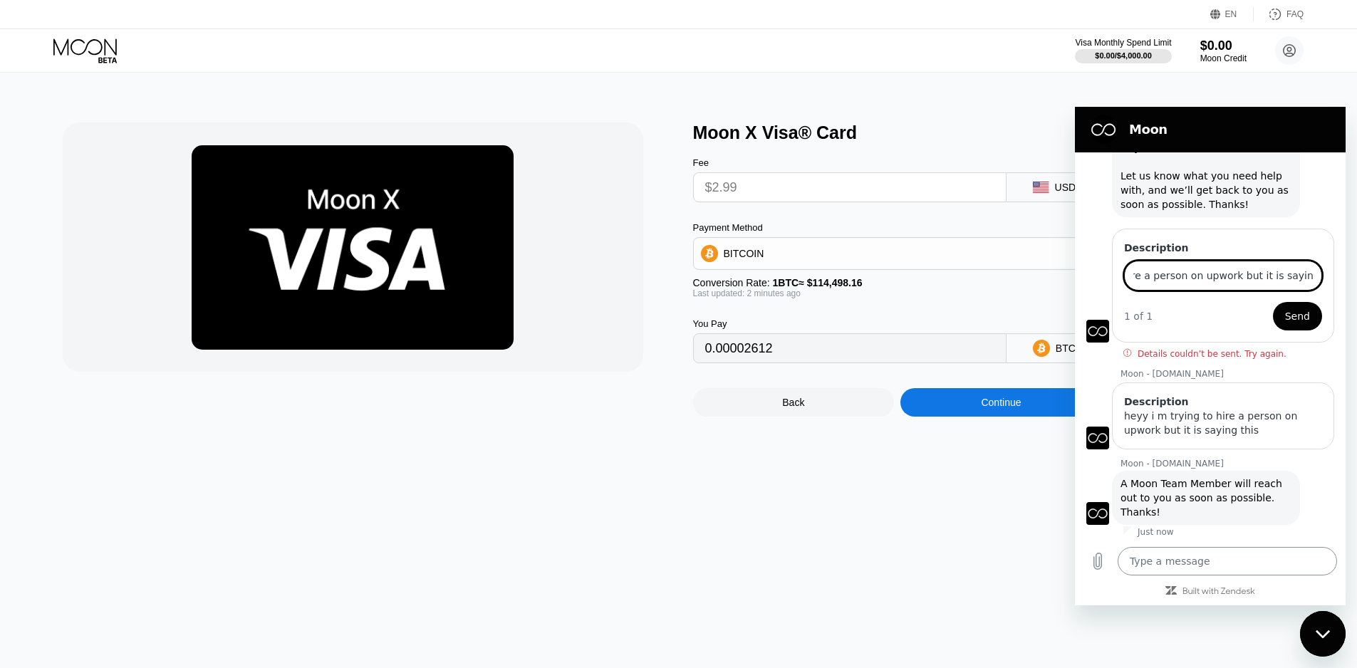
scroll to position [0, 0]
click at [1152, 559] on textarea at bounding box center [1226, 561] width 219 height 28
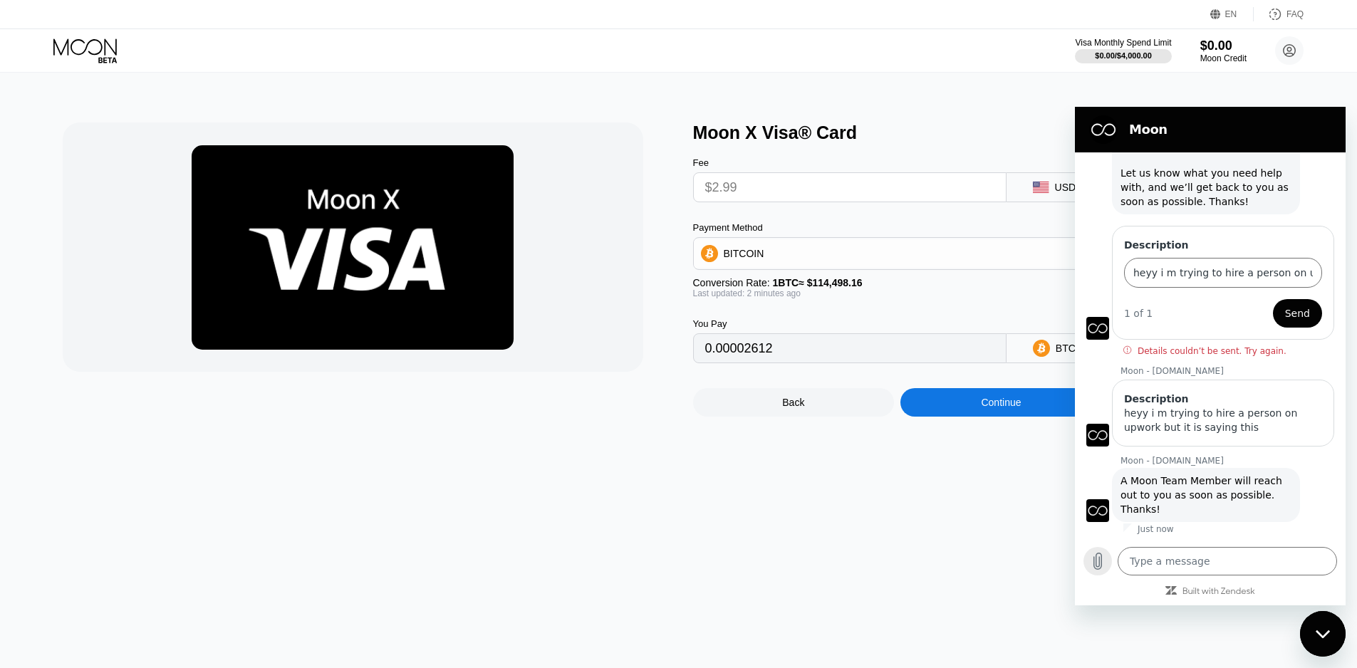
click at [1101, 561] on icon "Upload file" at bounding box center [1098, 561] width 8 height 16
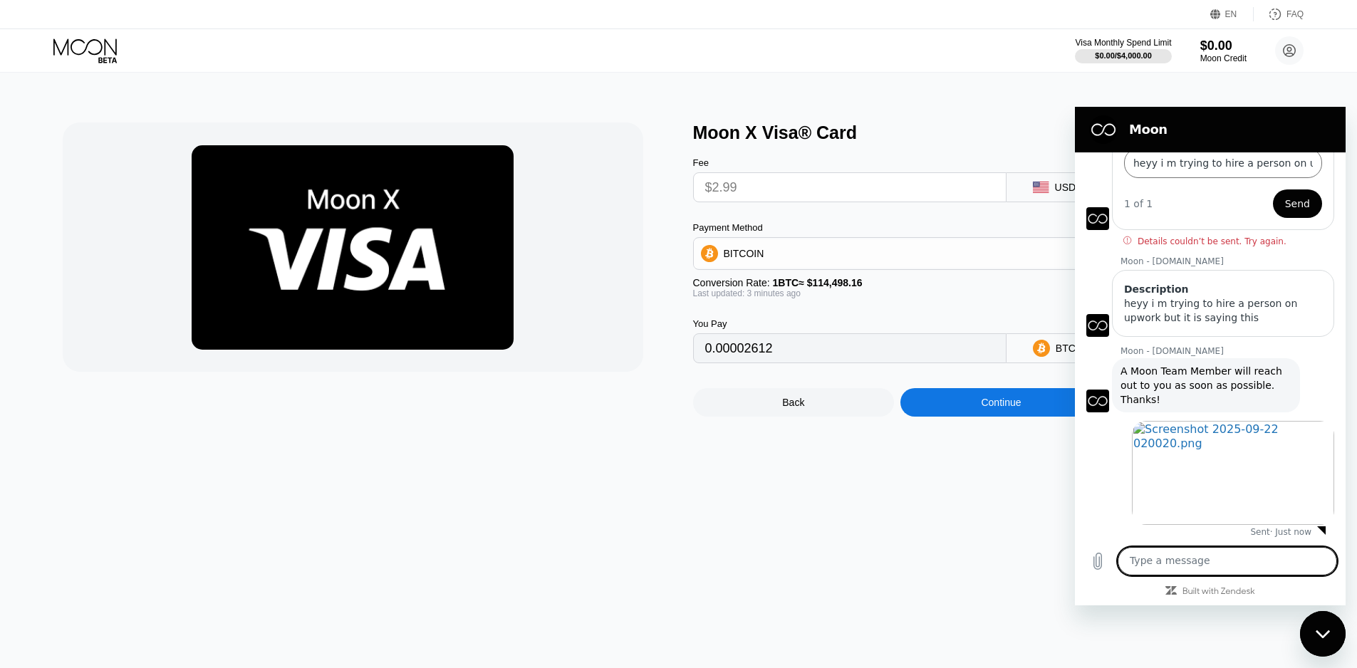
scroll to position [174, 0]
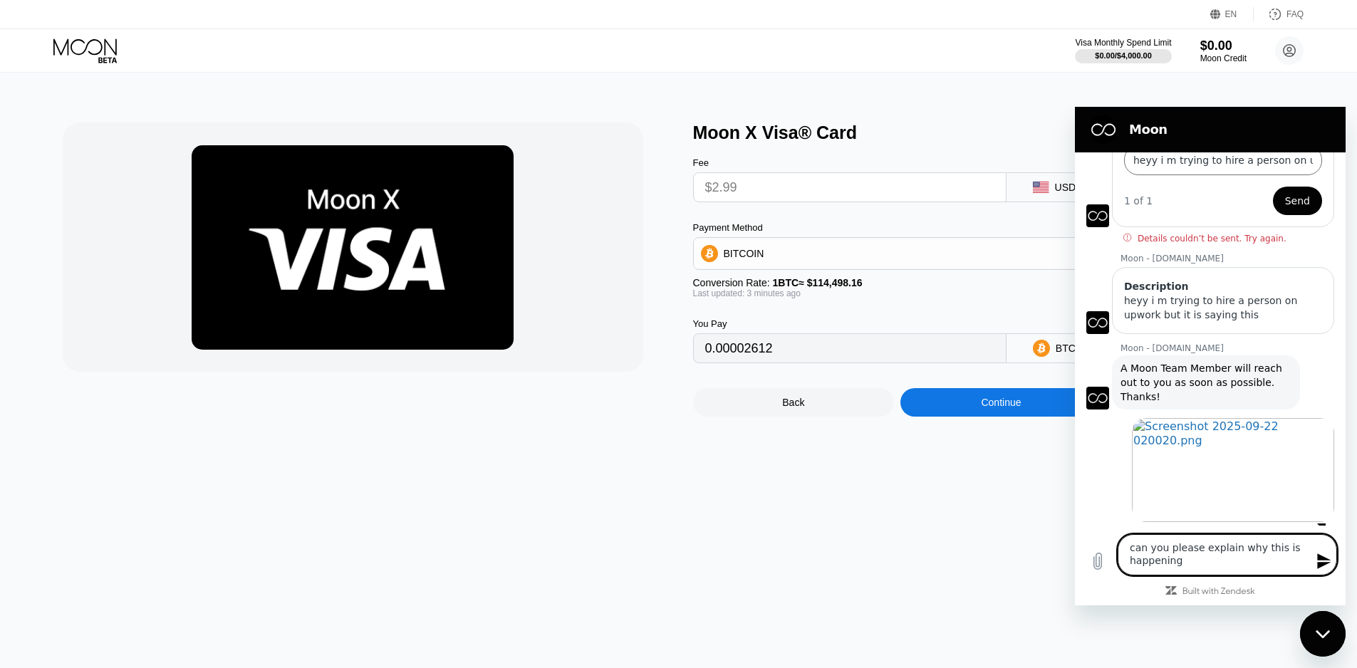
type textarea "can you please explain why this is happening?"
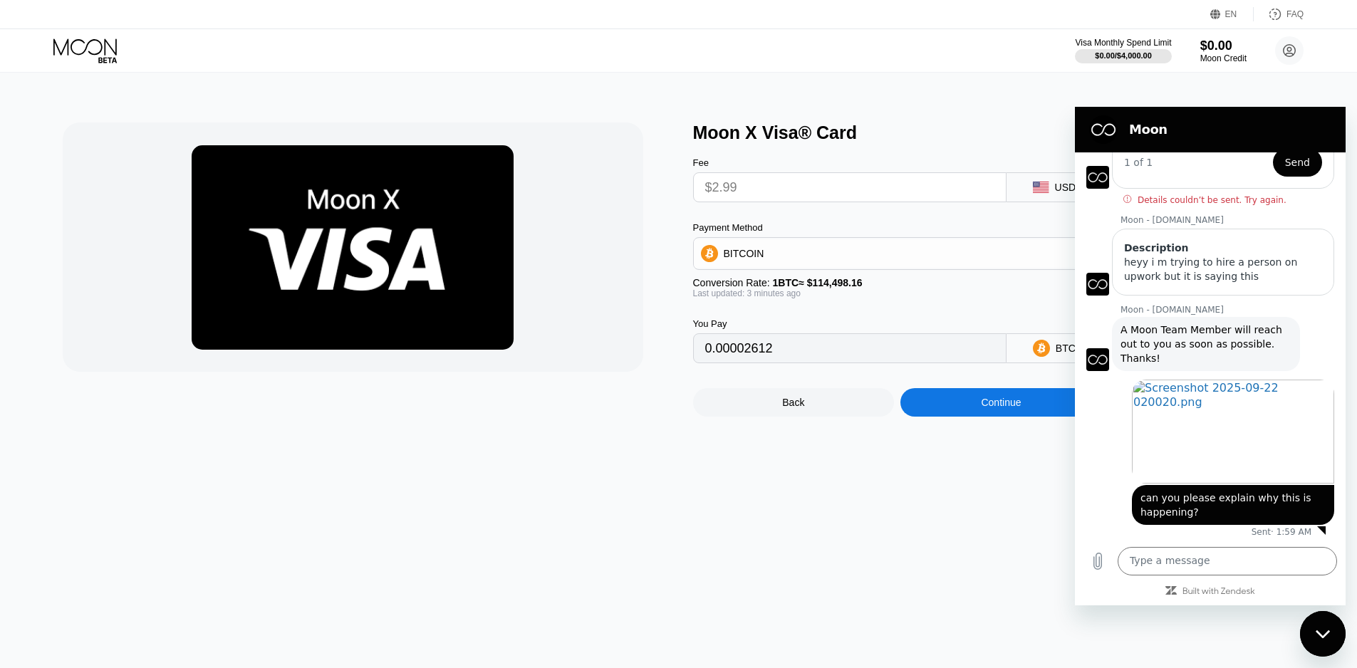
scroll to position [216, 0]
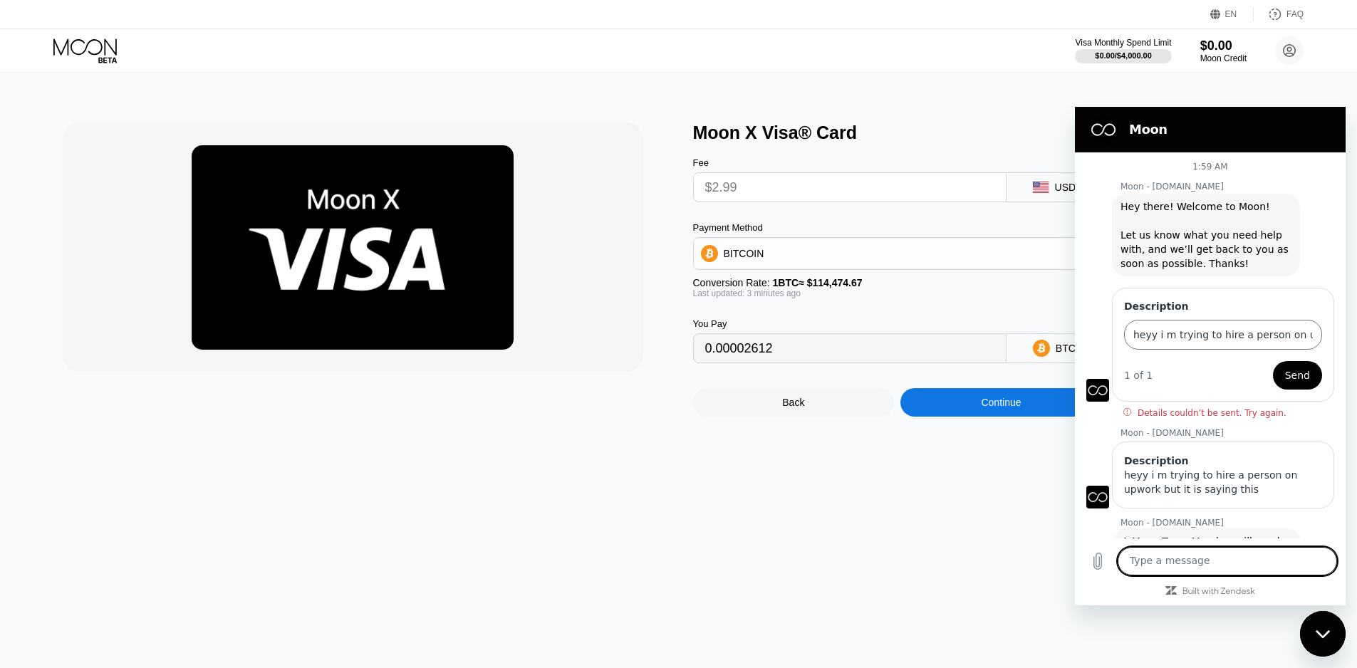
scroll to position [216, 0]
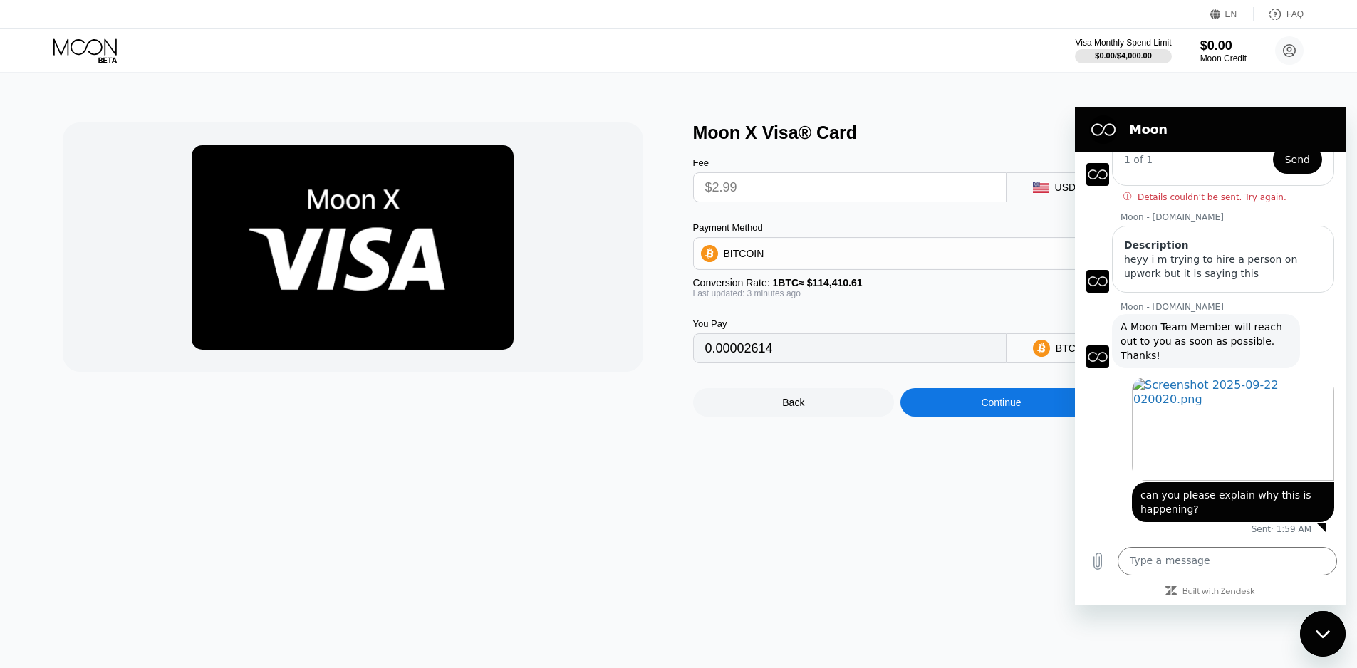
type input "0.00002613"
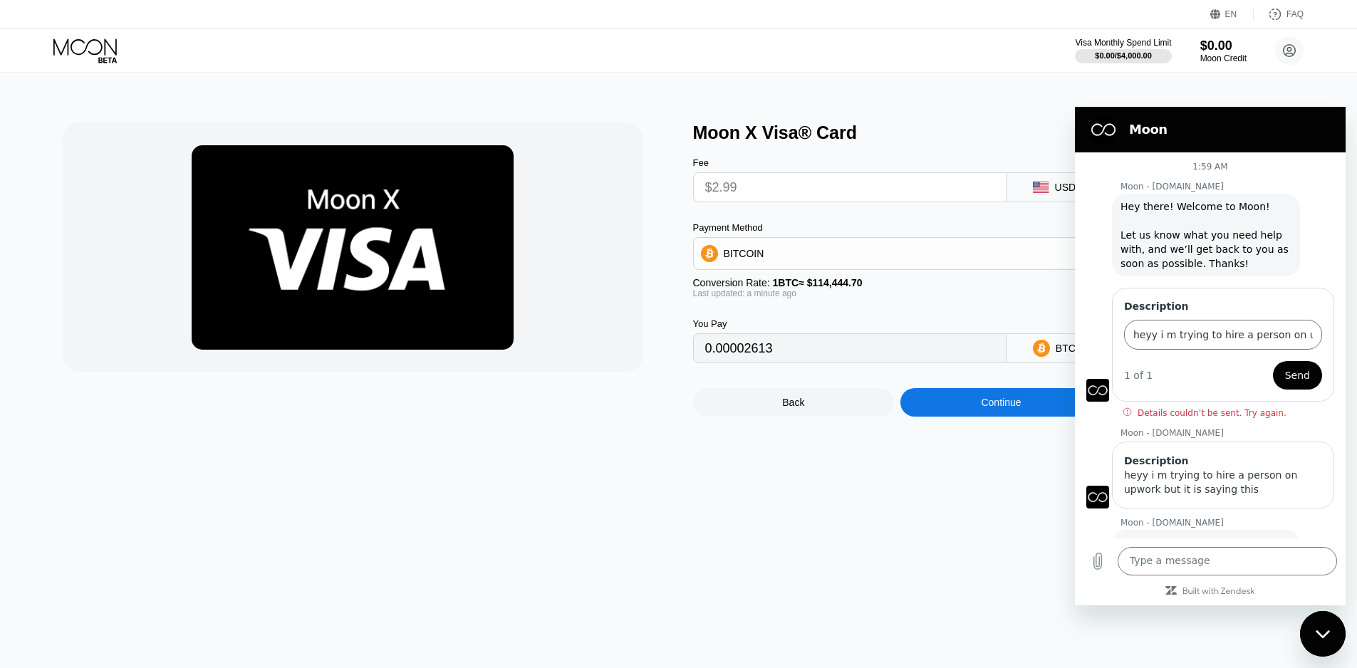
scroll to position [216, 0]
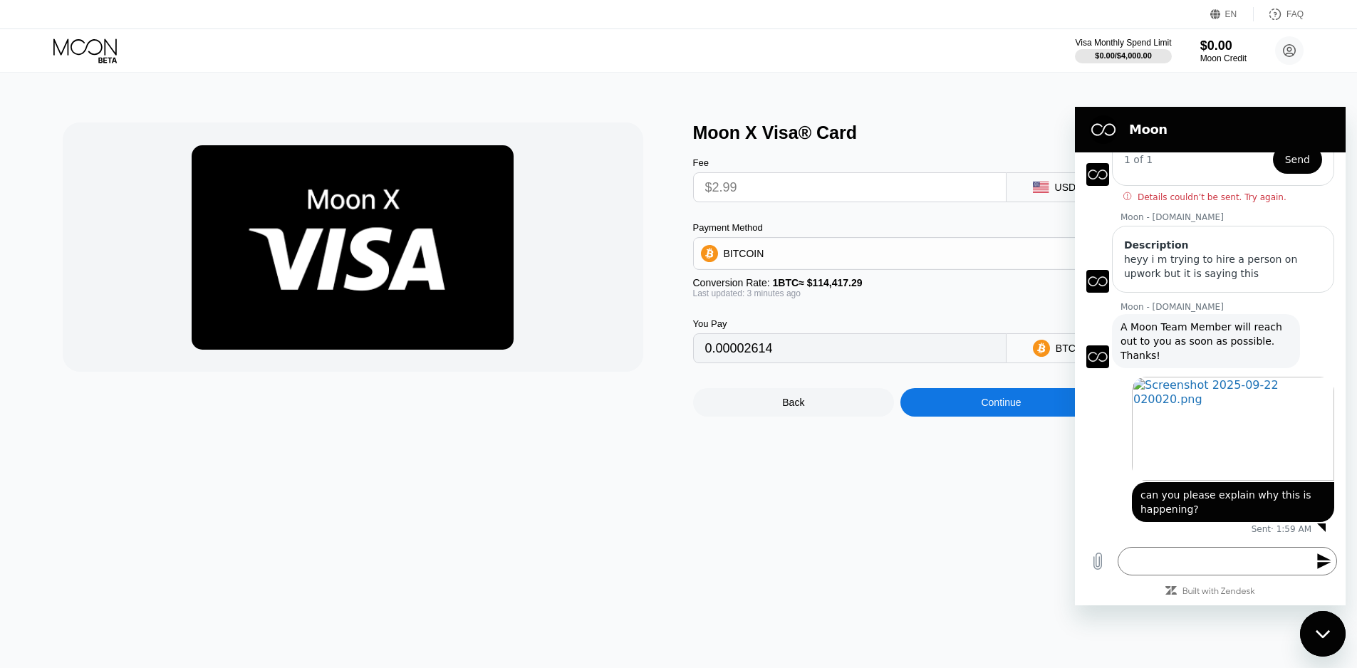
type input "0.00002616"
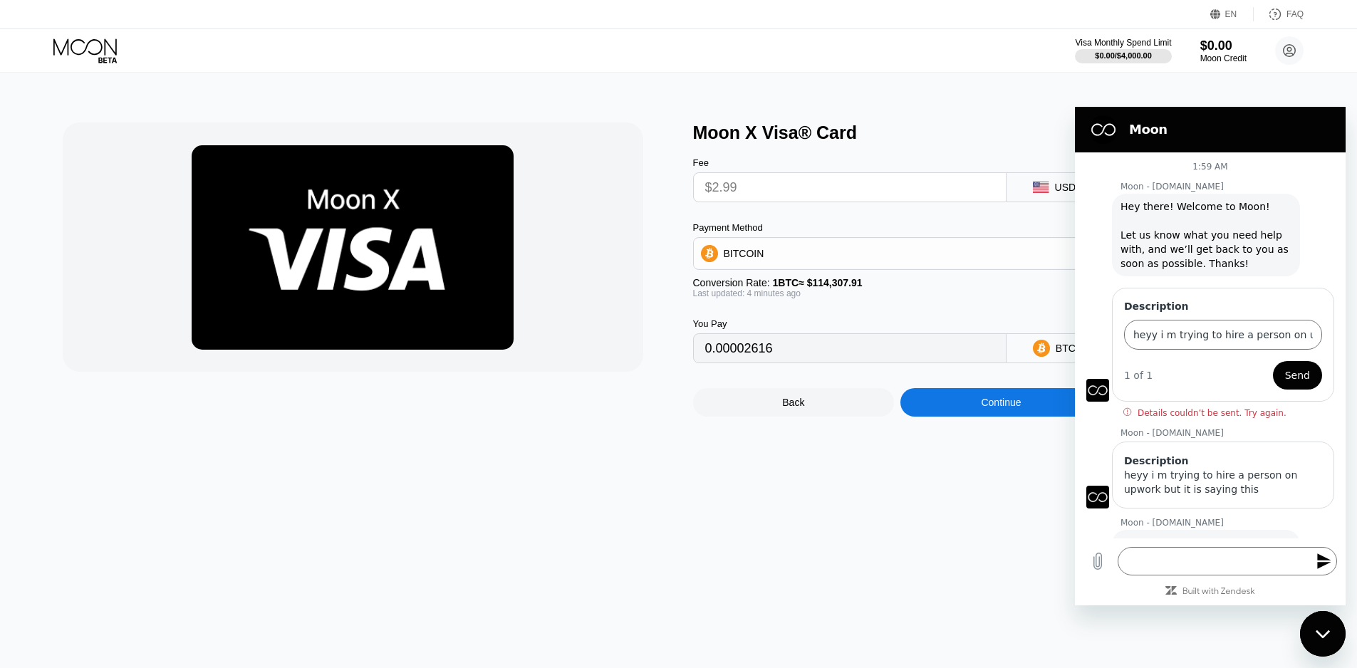
scroll to position [216, 0]
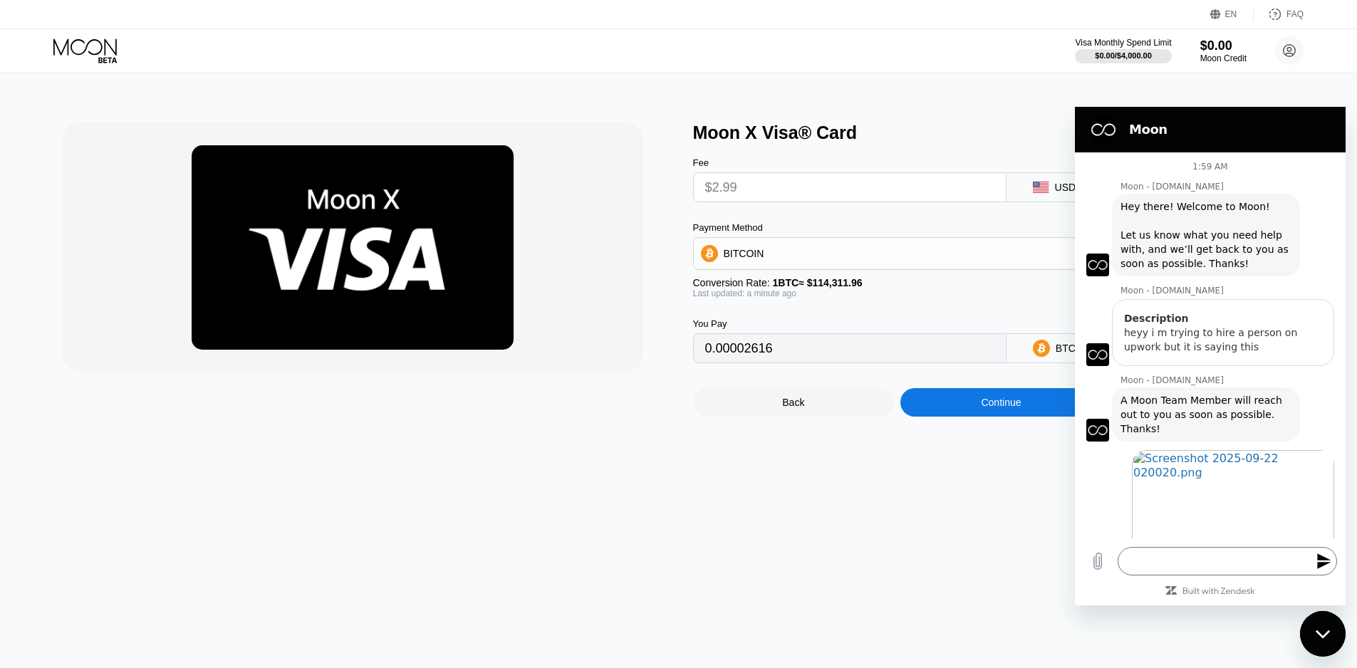
scroll to position [73, 0]
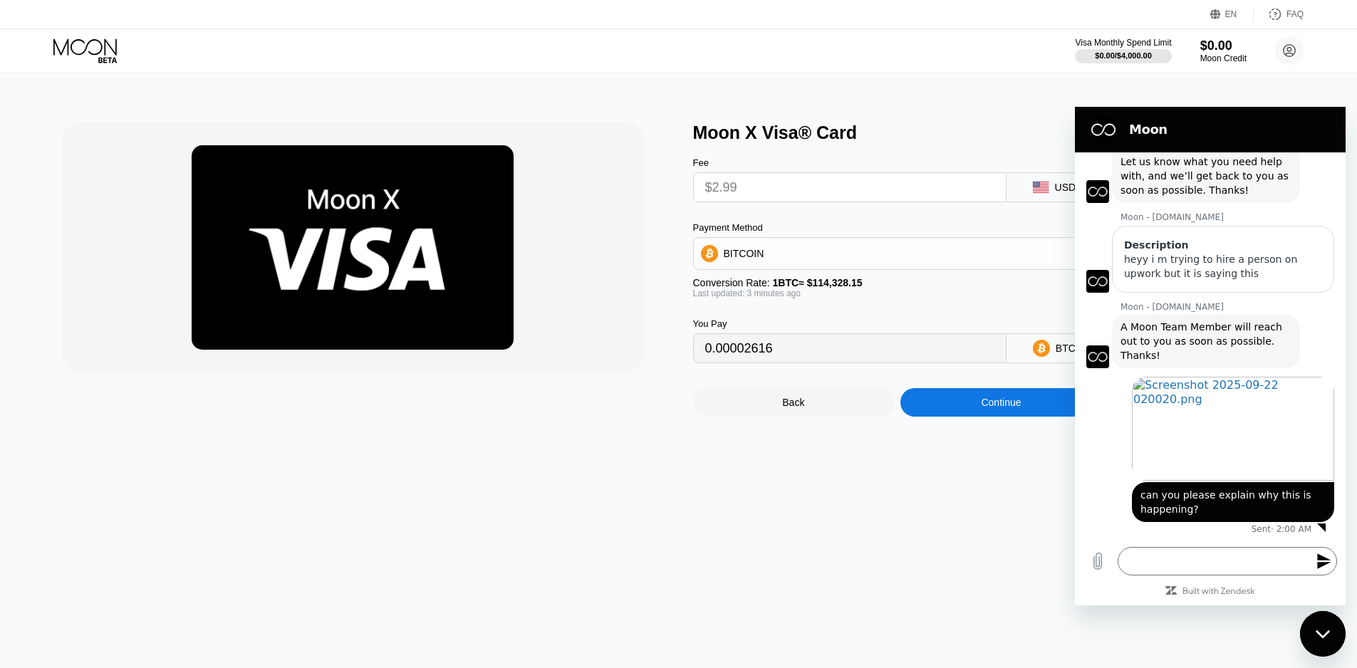
type input "0.00002617"
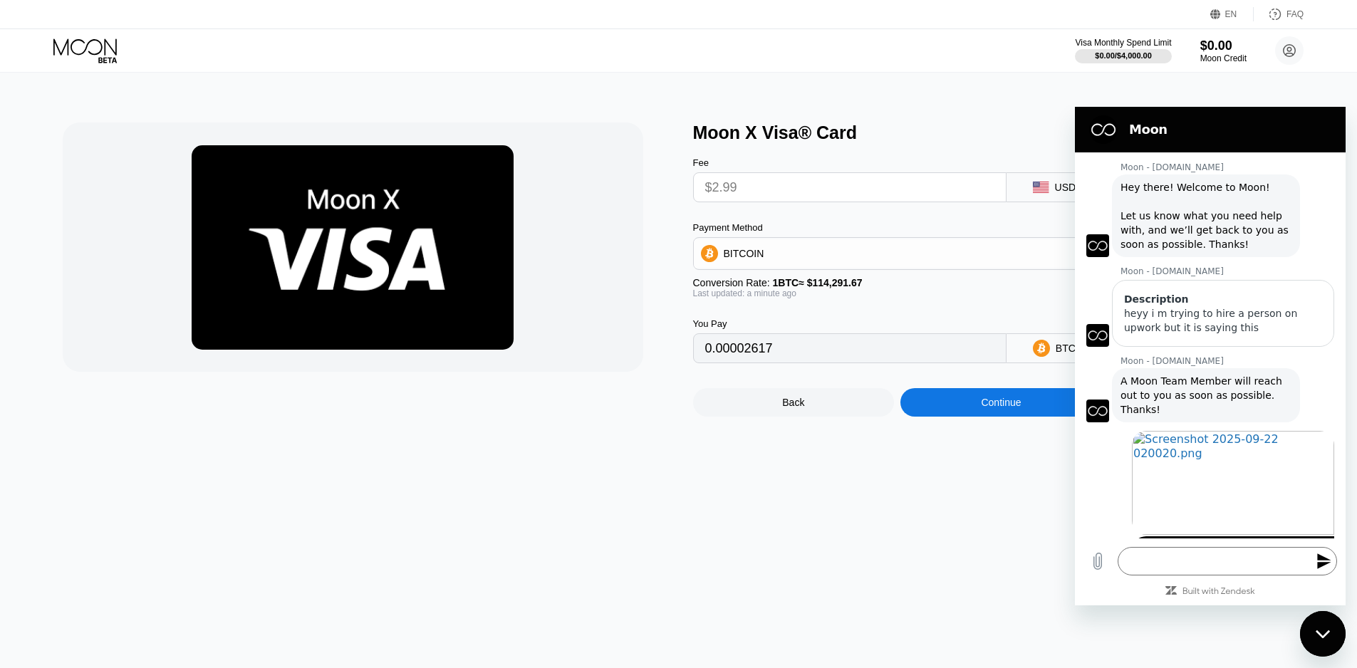
scroll to position [73, 0]
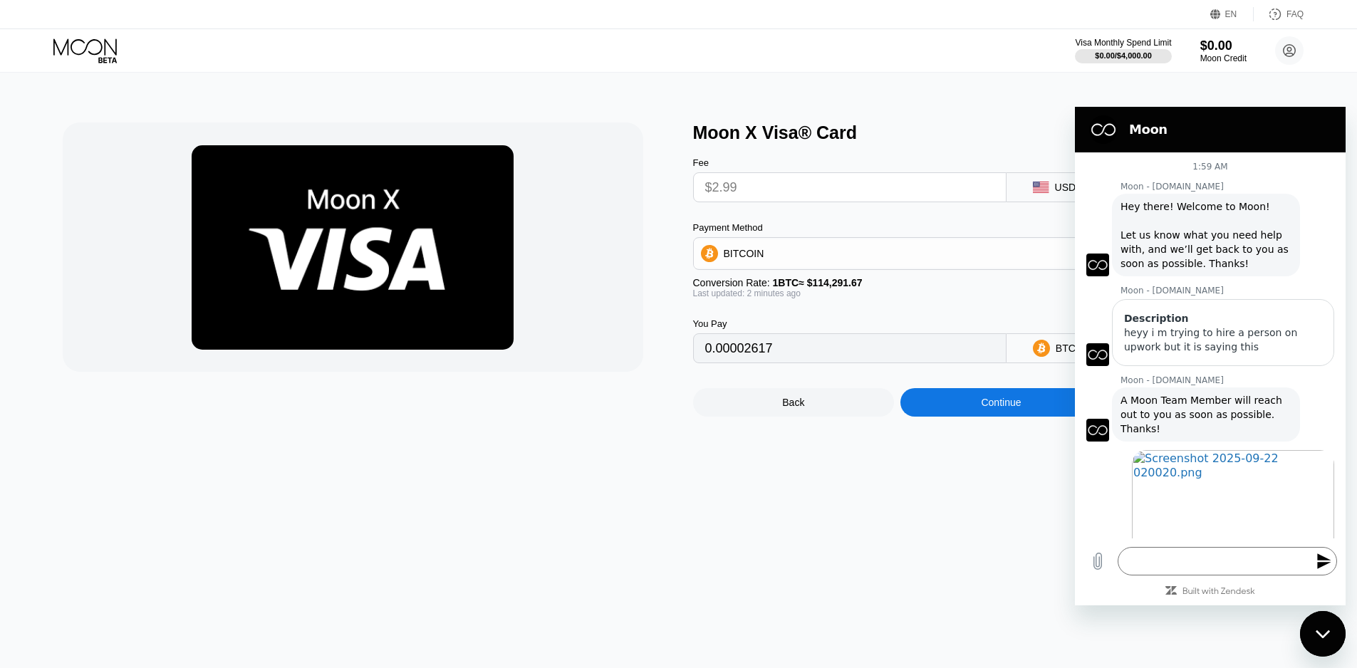
scroll to position [73, 0]
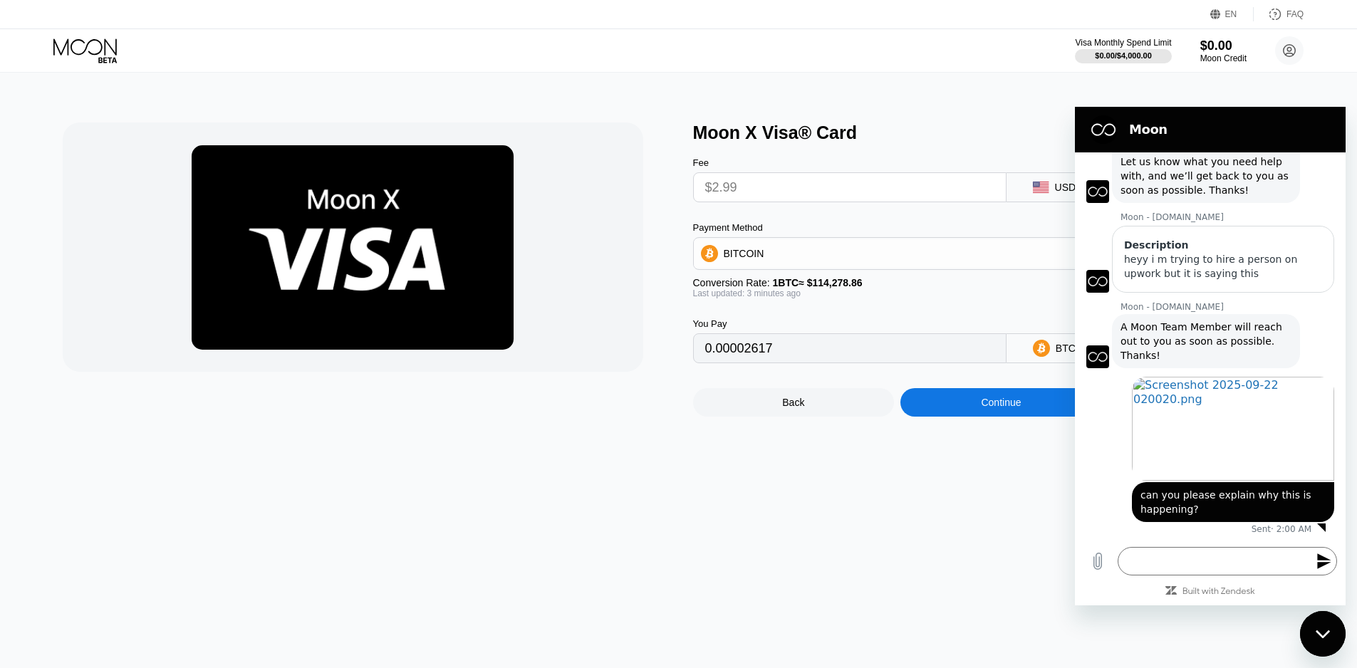
type input "0.00002616"
click at [700, 71] on div "Visa Monthly Spend Limit $0.00 / $4,000.00 $0.00 Moon Credit munnapanditkom@gma…" at bounding box center [678, 50] width 1357 height 43
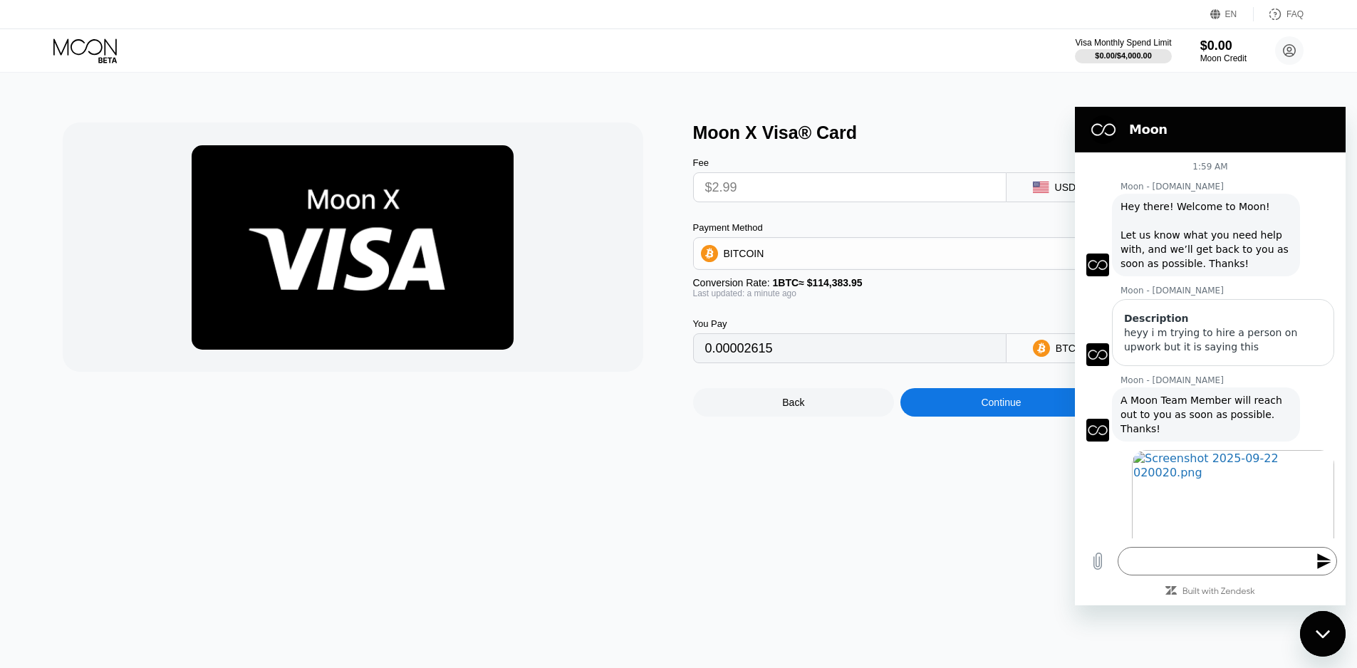
scroll to position [73, 0]
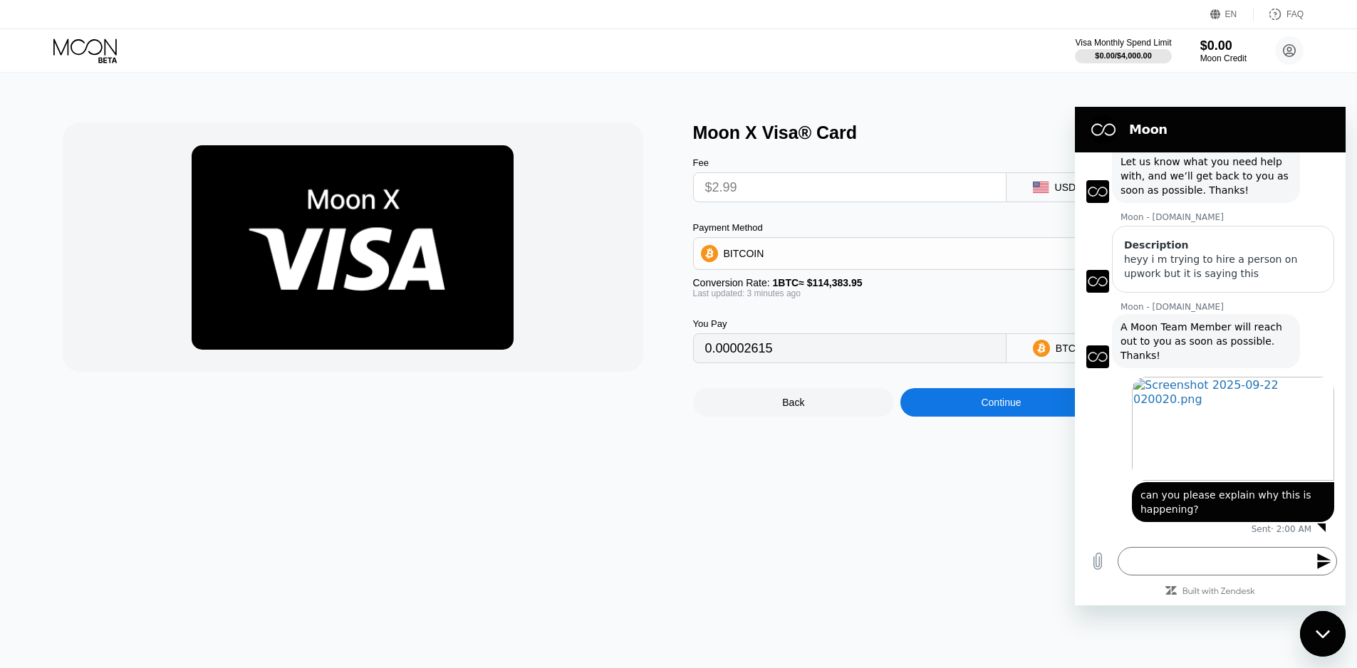
type input "0.00002614"
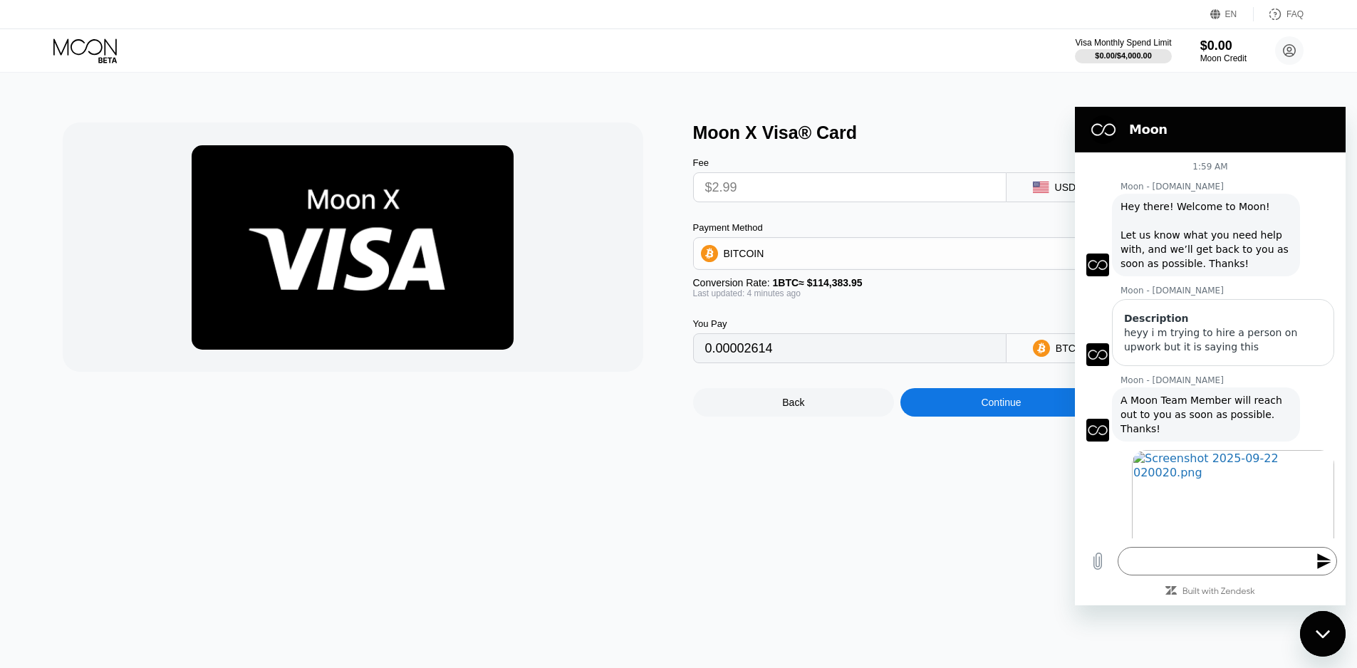
scroll to position [73, 0]
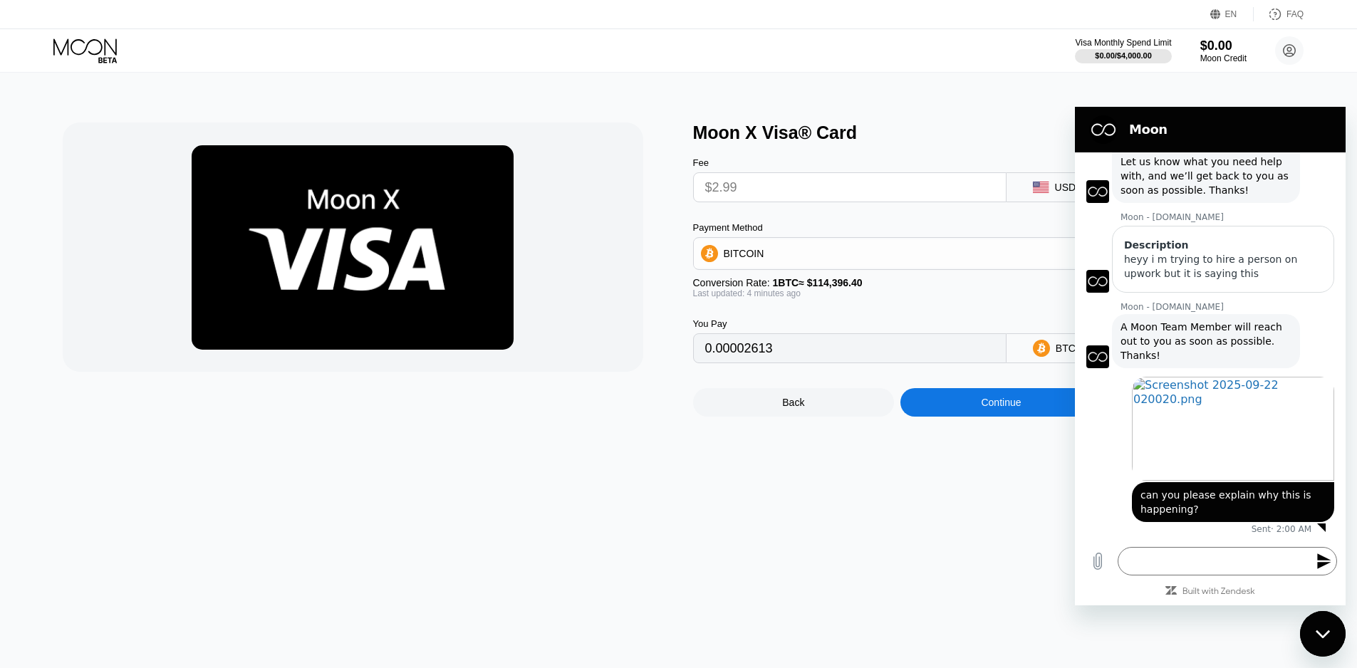
type input "0.00002613"
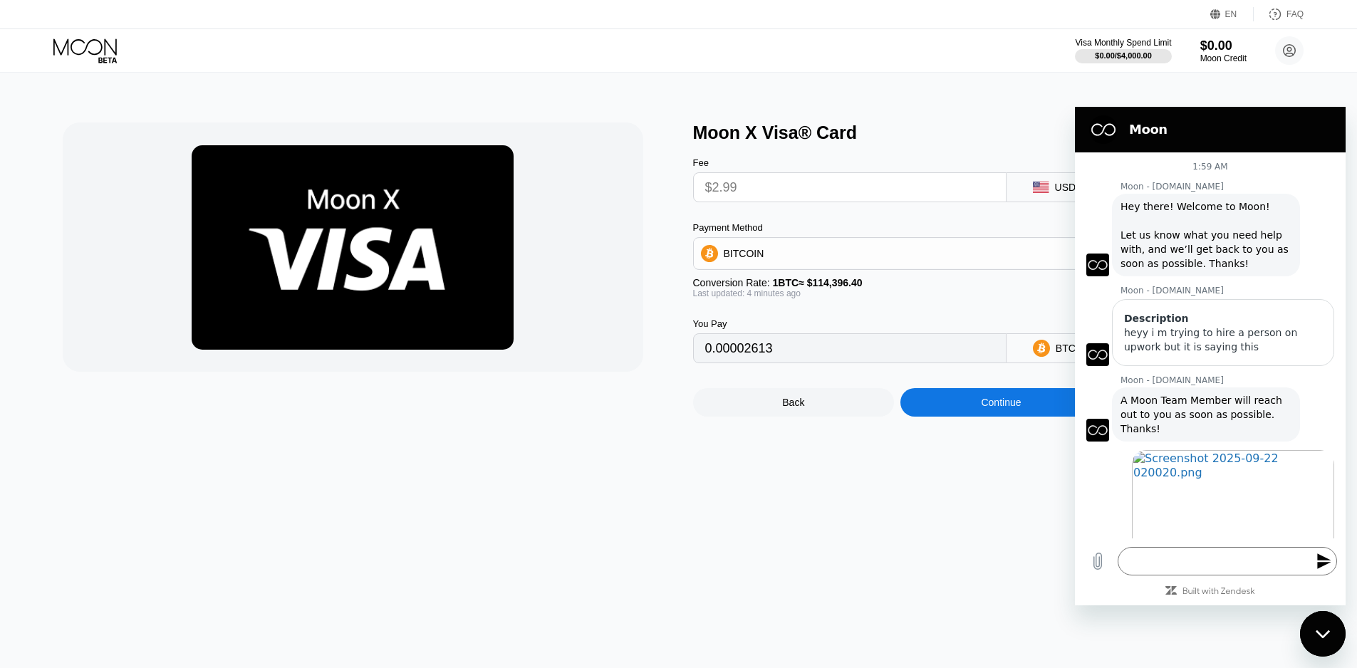
scroll to position [73, 0]
type input "0.00002614"
type input "0.00002618"
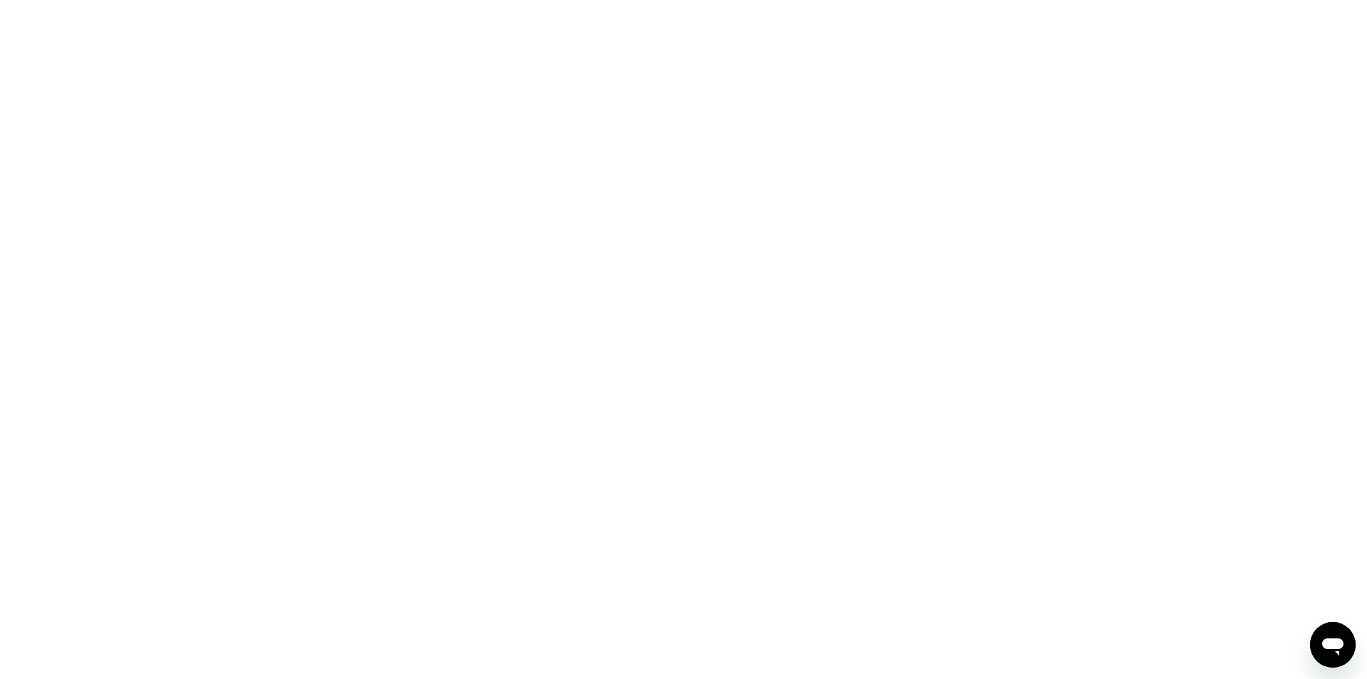
click at [1322, 640] on icon "Open messaging window" at bounding box center [1333, 645] width 26 height 26
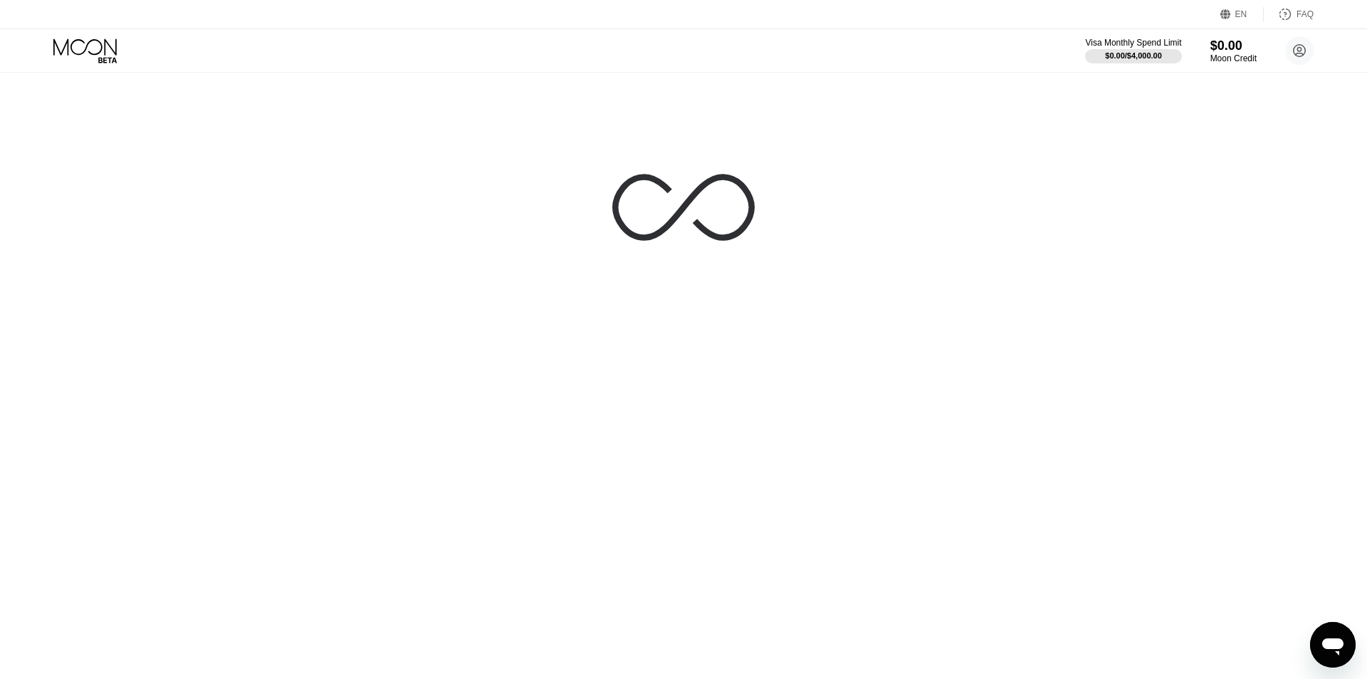
drag, startPoint x: 1324, startPoint y: 645, endPoint x: 1507, endPoint y: 925, distance: 335.0
click at [1324, 645] on icon "Open messaging window" at bounding box center [1333, 646] width 21 height 17
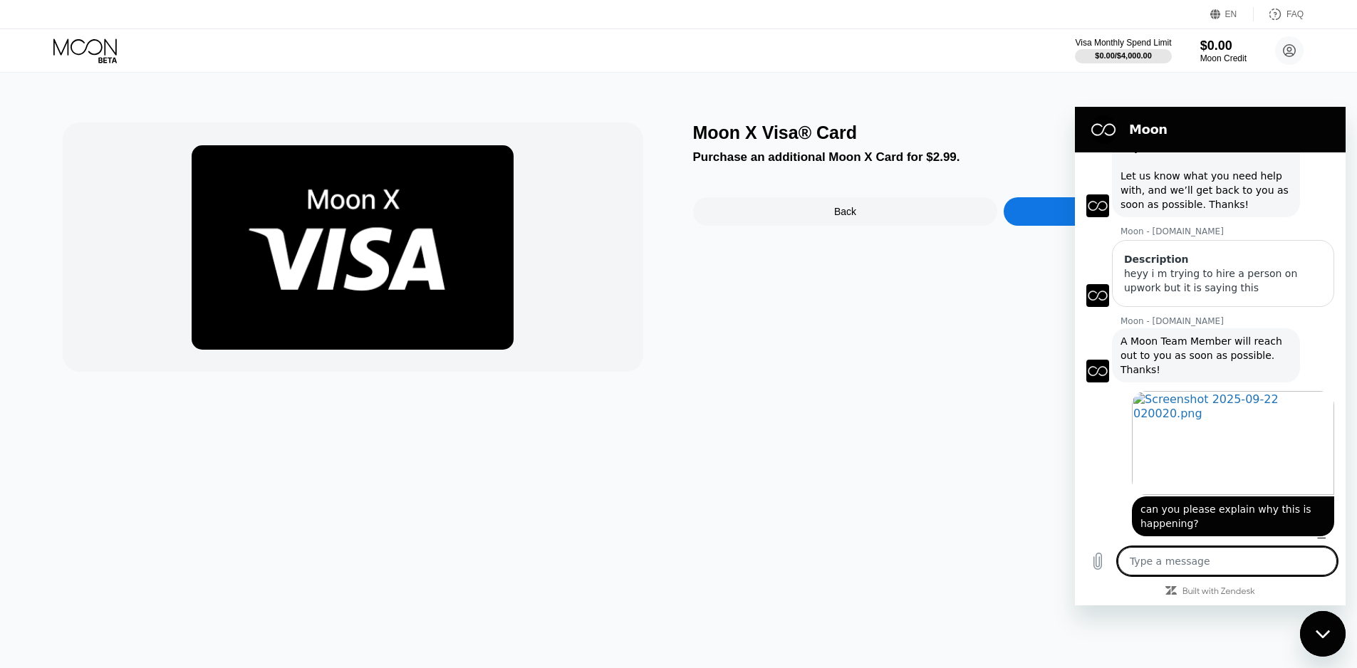
scroll to position [73, 0]
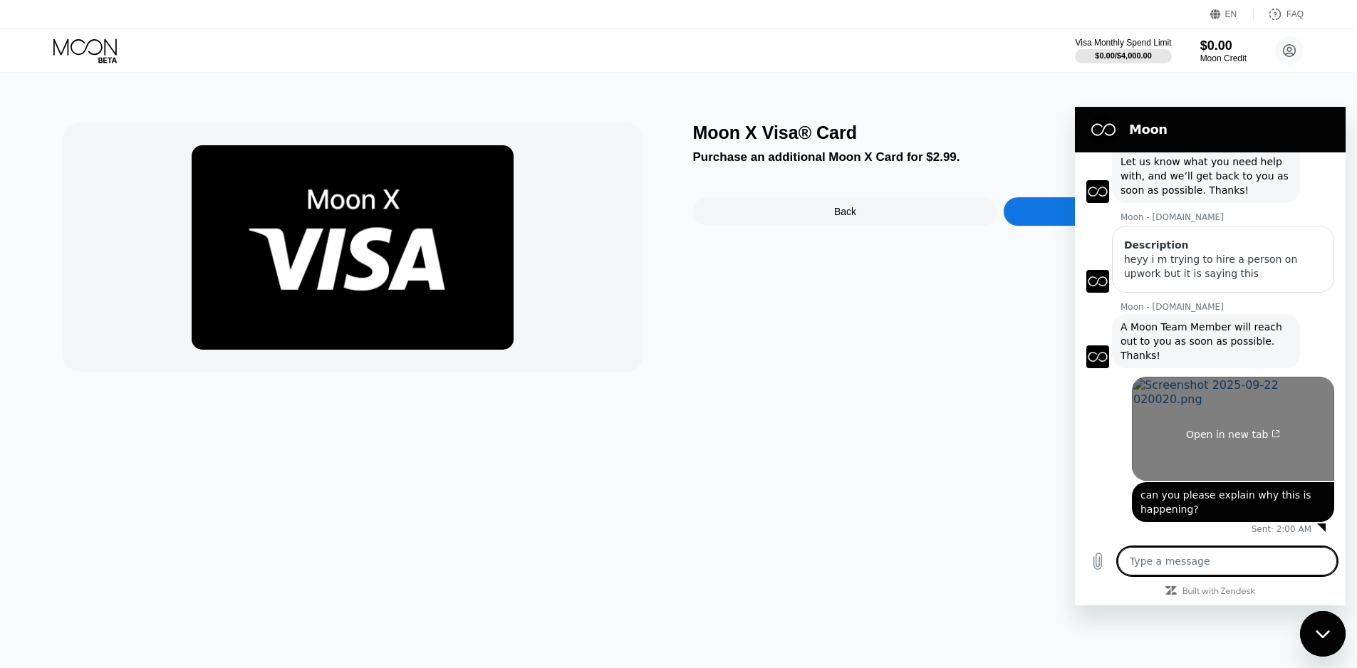
click at [1229, 430] on span "Open in new tab" at bounding box center [1233, 434] width 94 height 11
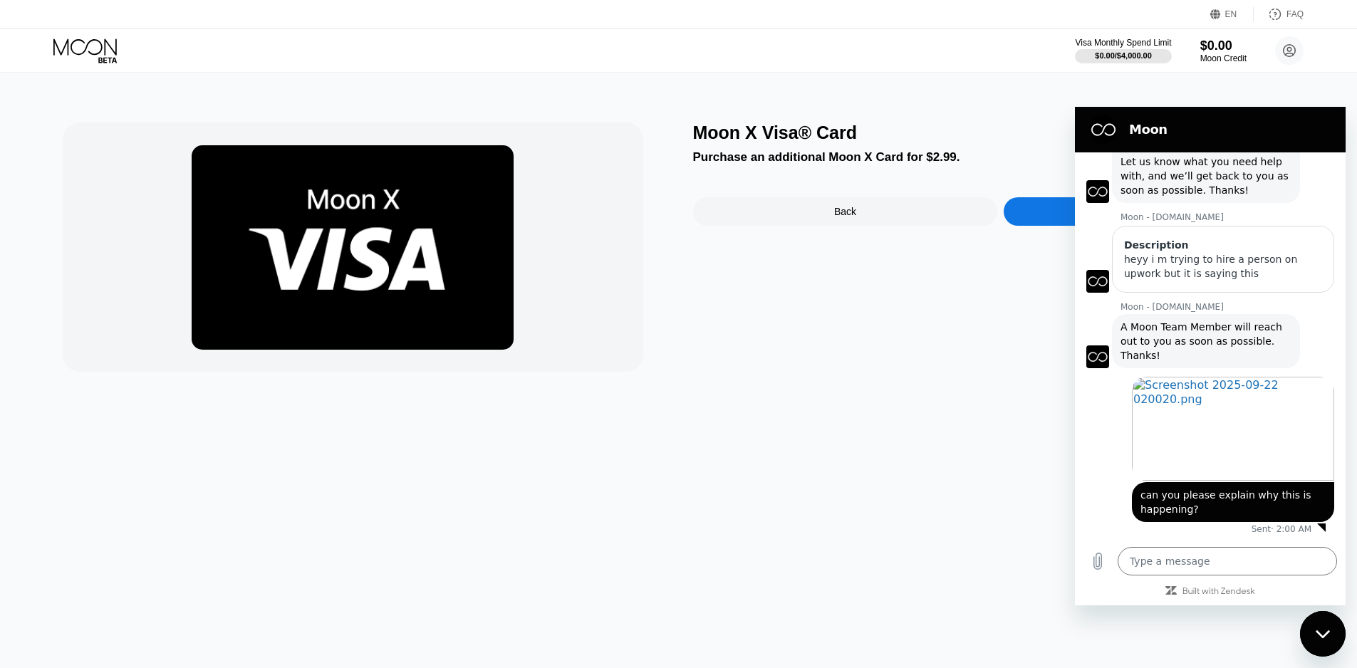
click at [984, 413] on div "Moon X Visa® Card Purchase an additional Moon X Card for $2.99. Back Purchase C…" at bounding box center [678, 370] width 1367 height 595
